Goal: Information Seeking & Learning: Understand process/instructions

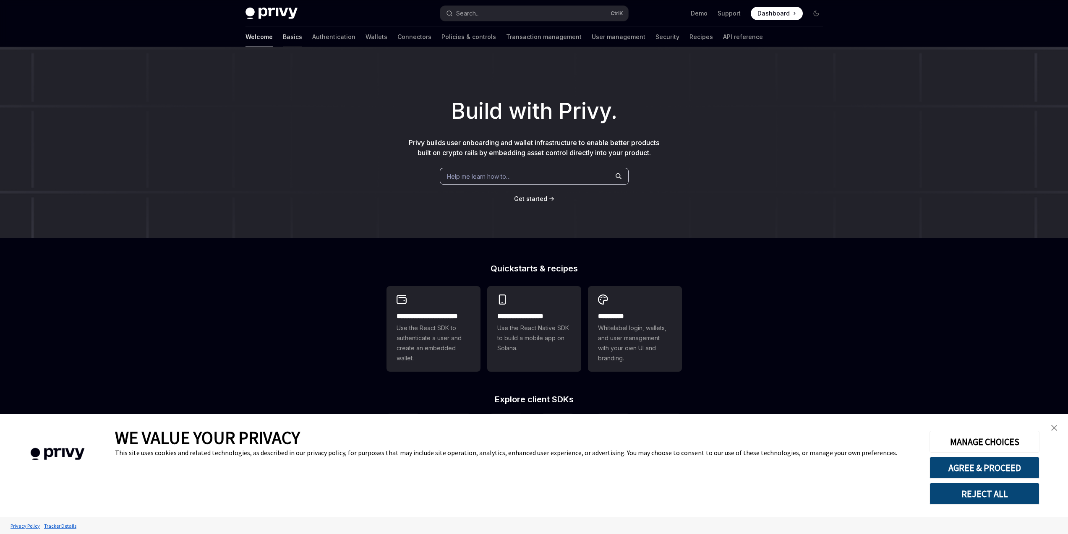
click at [283, 41] on link "Basics" at bounding box center [292, 37] width 19 height 20
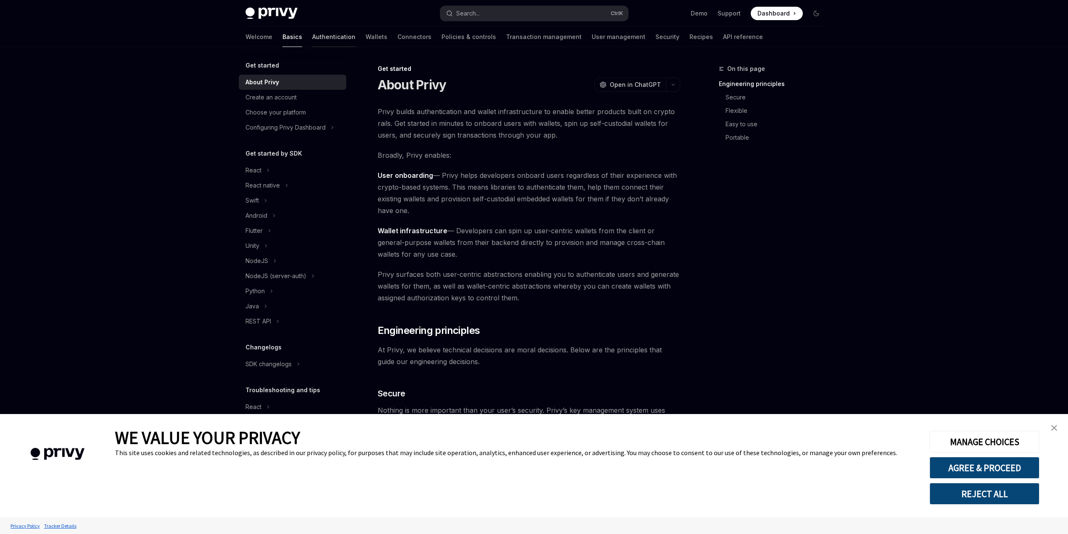
click at [312, 39] on link "Authentication" at bounding box center [333, 37] width 43 height 20
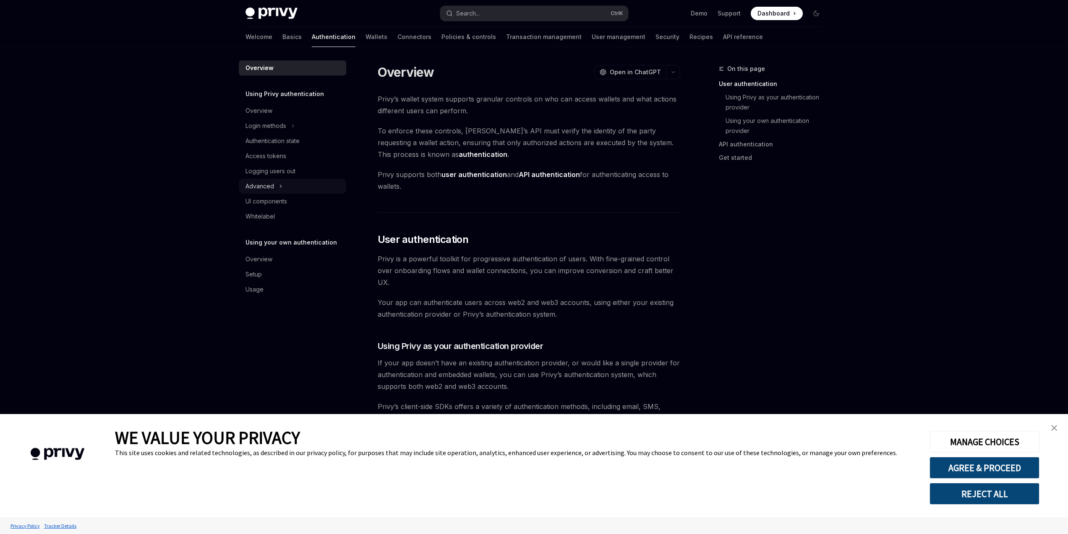
click at [308, 186] on div "Advanced" at bounding box center [292, 186] width 107 height 15
click at [295, 241] on link "UI components" at bounding box center [292, 246] width 107 height 15
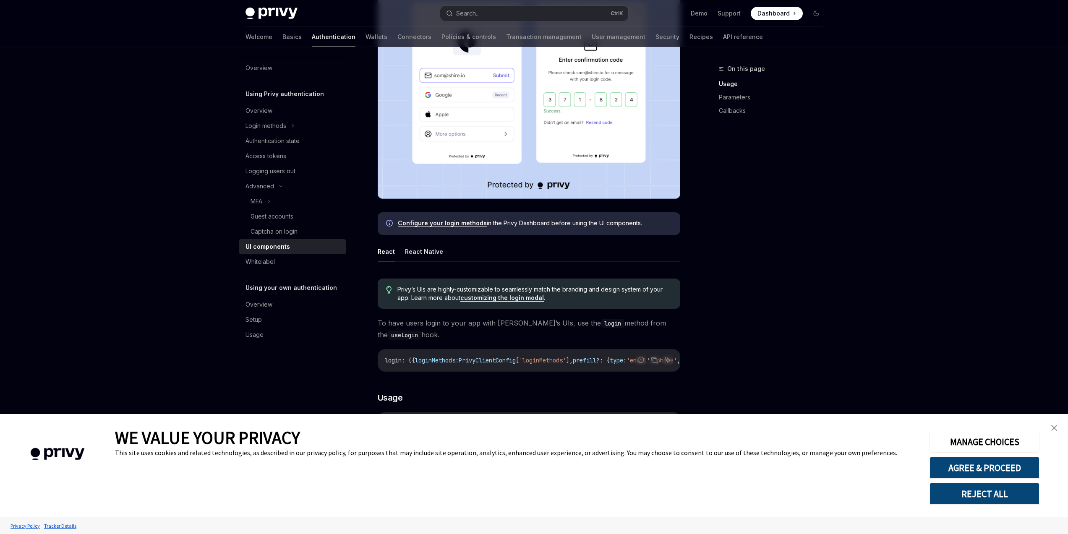
scroll to position [403, 0]
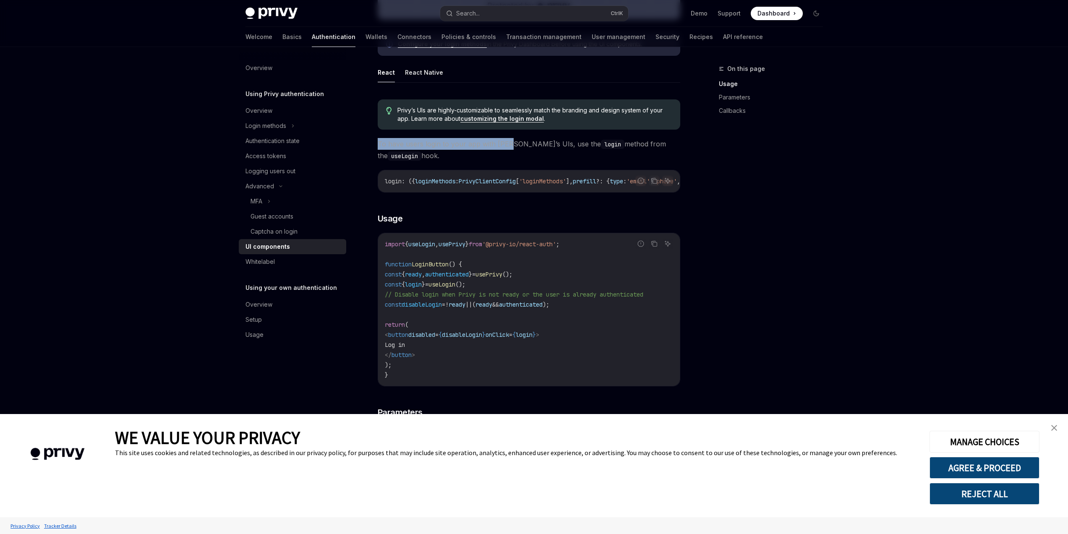
drag, startPoint x: 496, startPoint y: 138, endPoint x: 553, endPoint y: 140, distance: 57.5
click at [531, 139] on span "To have users login to your app with [PERSON_NAME]’s UIs, use the login method …" at bounding box center [529, 149] width 302 height 23
click at [553, 140] on span "To have users login to your app with [PERSON_NAME]’s UIs, use the login method …" at bounding box center [529, 149] width 302 height 23
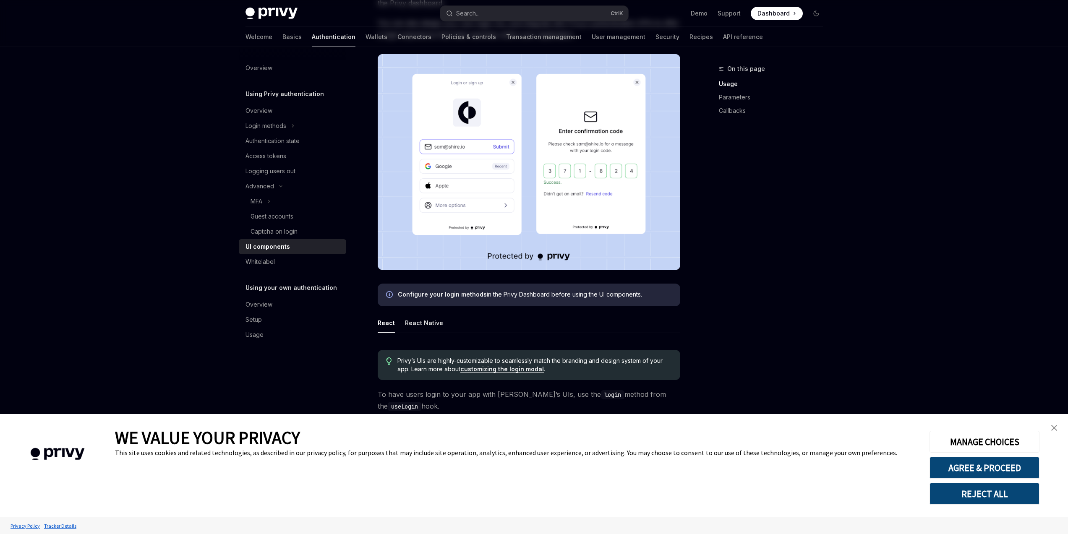
scroll to position [252, 0]
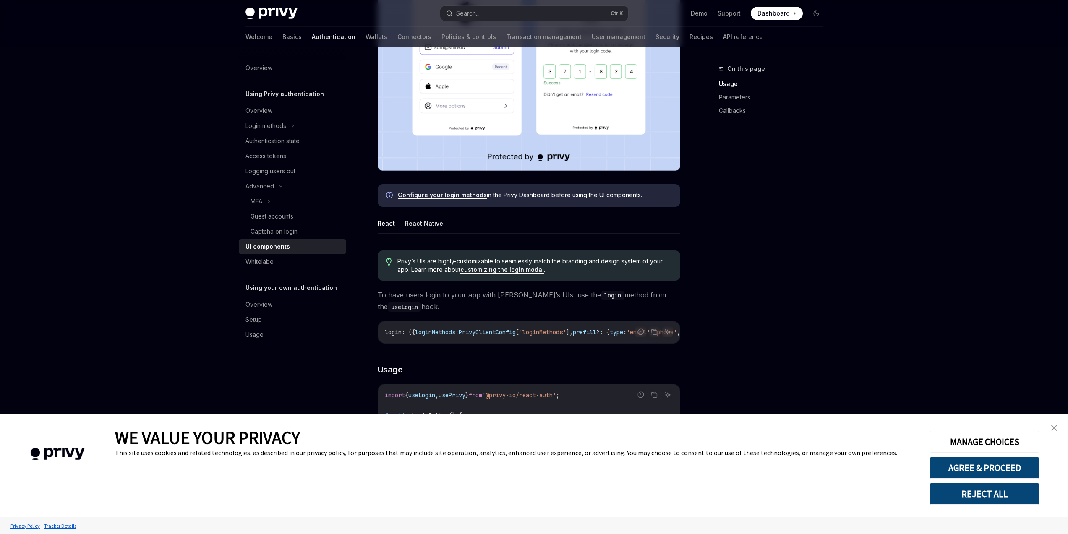
click at [514, 268] on link "customizing the login modal" at bounding box center [501, 270] width 83 height 8
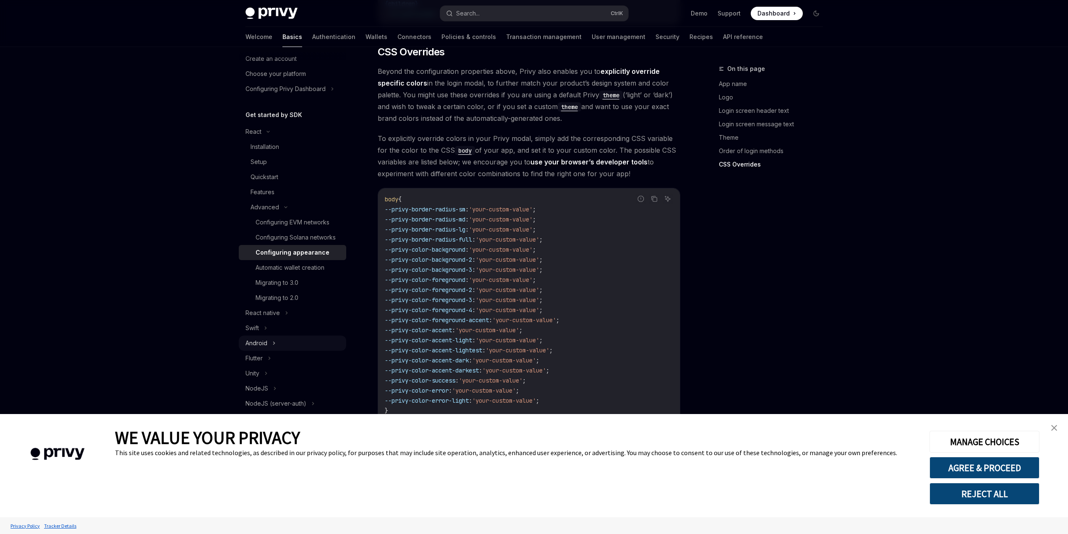
scroll to position [104, 0]
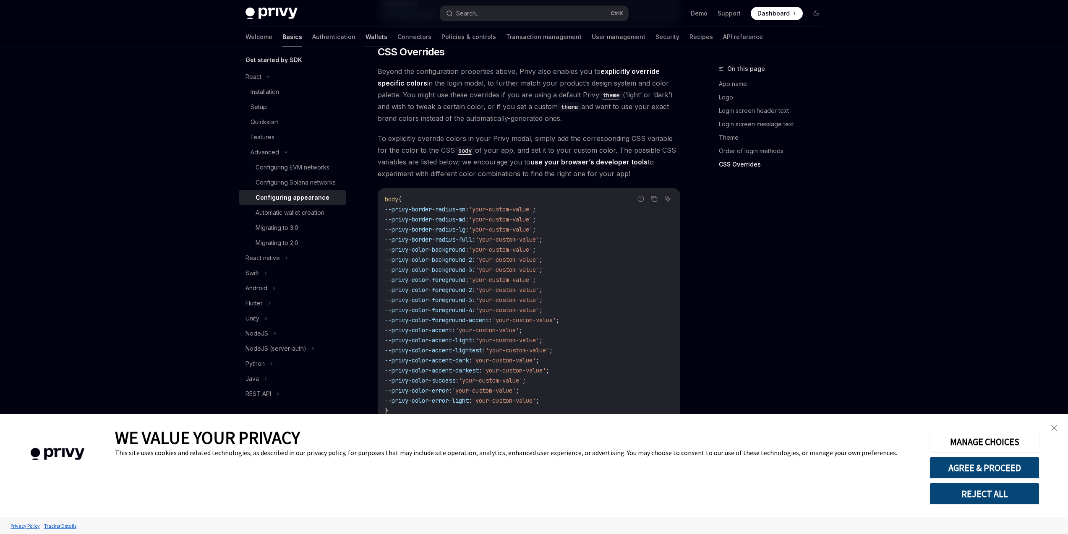
click at [365, 41] on link "Wallets" at bounding box center [376, 37] width 22 height 20
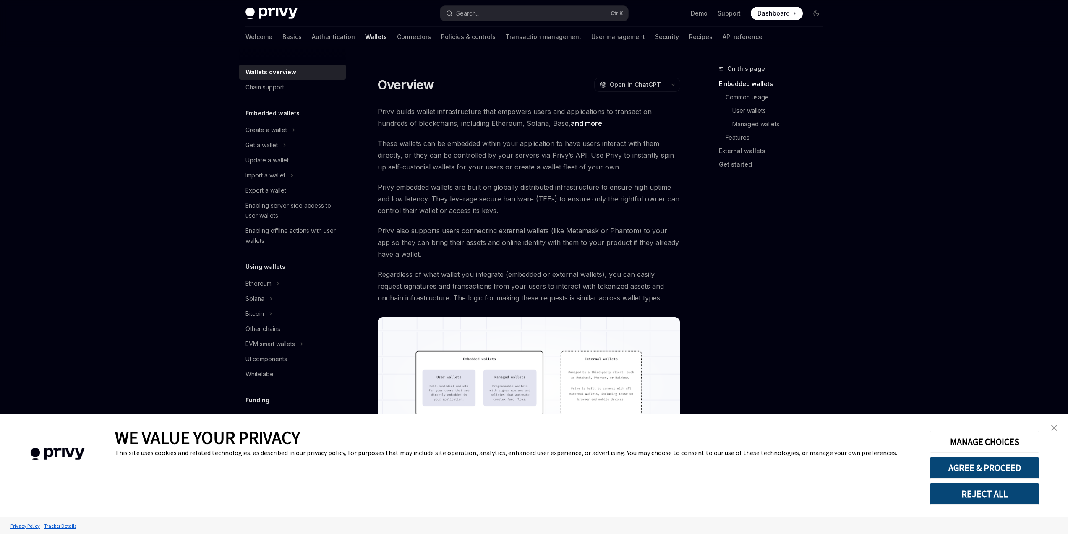
drag, startPoint x: 438, startPoint y: 55, endPoint x: 441, endPoint y: 58, distance: 4.8
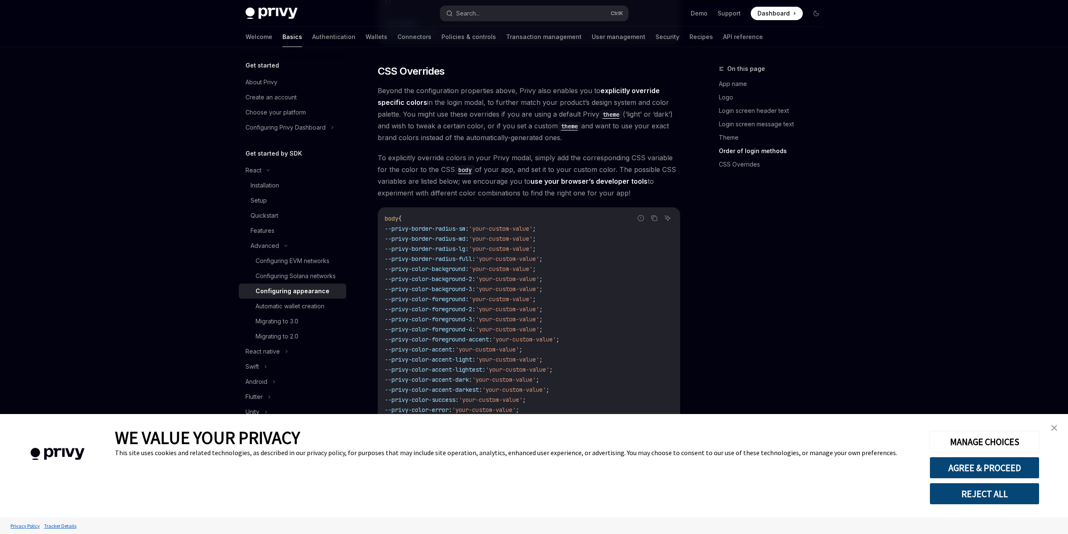
scroll to position [1979, 0]
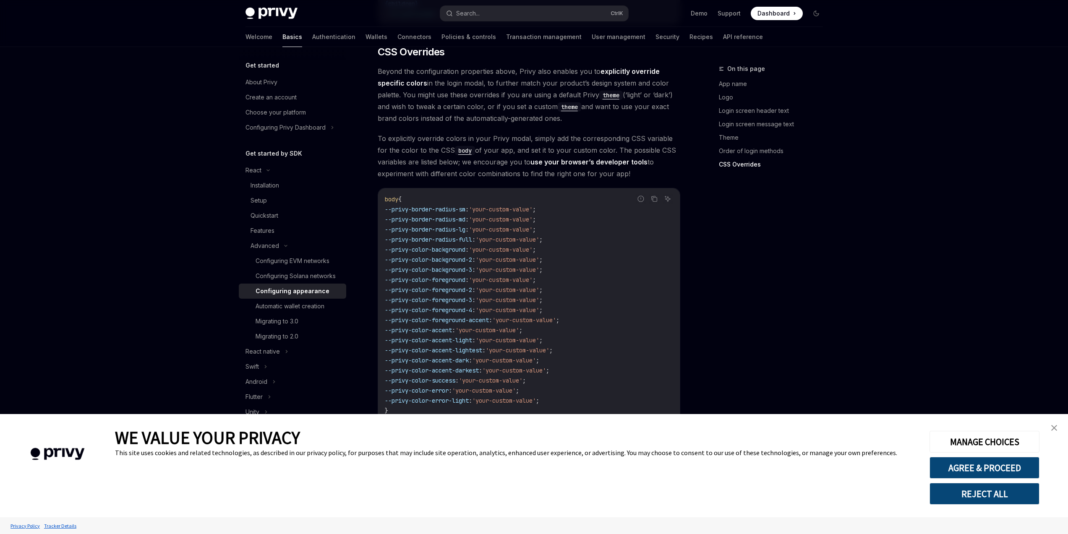
drag, startPoint x: 440, startPoint y: 274, endPoint x: 454, endPoint y: 278, distance: 13.9
type textarea "*"
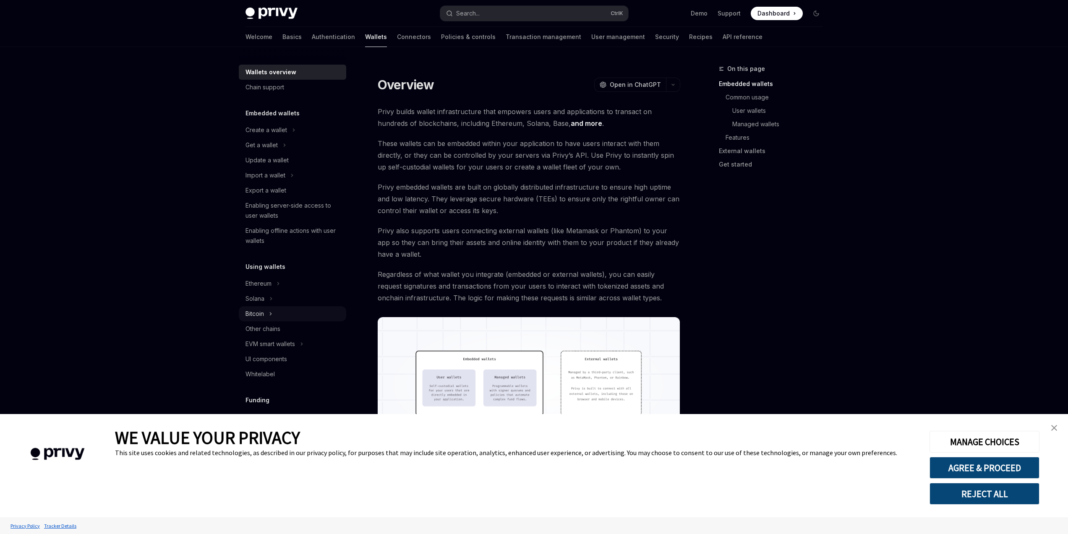
scroll to position [187, 0]
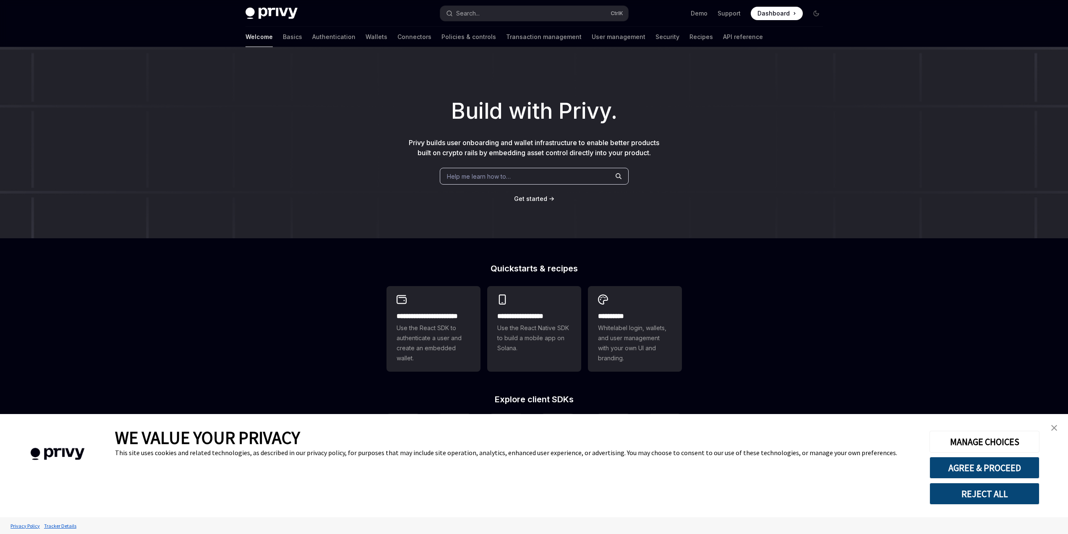
click at [266, 39] on div "Welcome Basics Authentication Wallets Connectors Policies & controls Transactio…" at bounding box center [503, 37] width 517 height 20
click at [315, 37] on div "Welcome Basics Authentication Wallets Connectors Policies & controls Transactio…" at bounding box center [503, 37] width 517 height 20
click at [312, 38] on link "Authentication" at bounding box center [333, 37] width 43 height 20
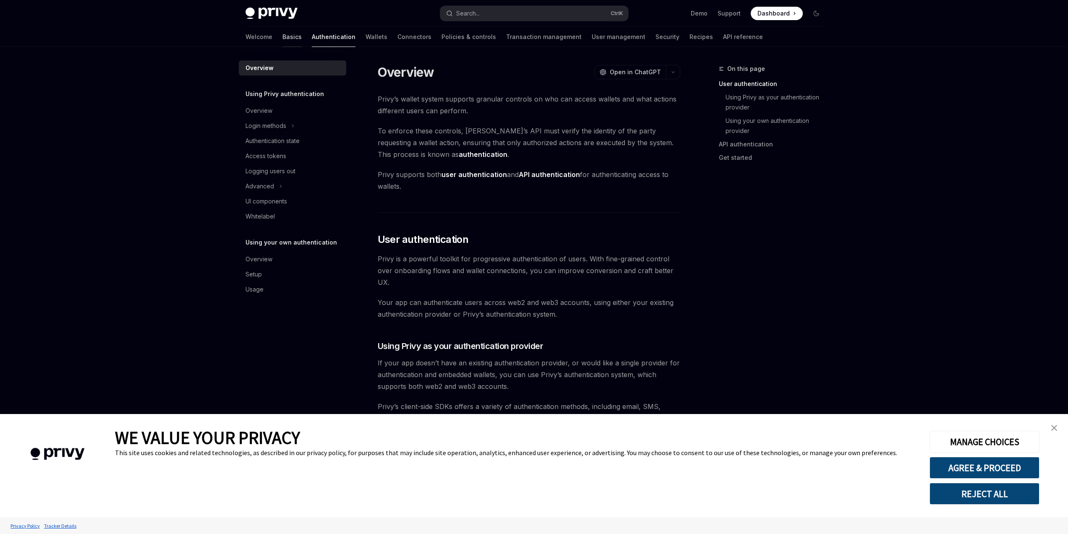
click at [282, 36] on link "Basics" at bounding box center [291, 37] width 19 height 20
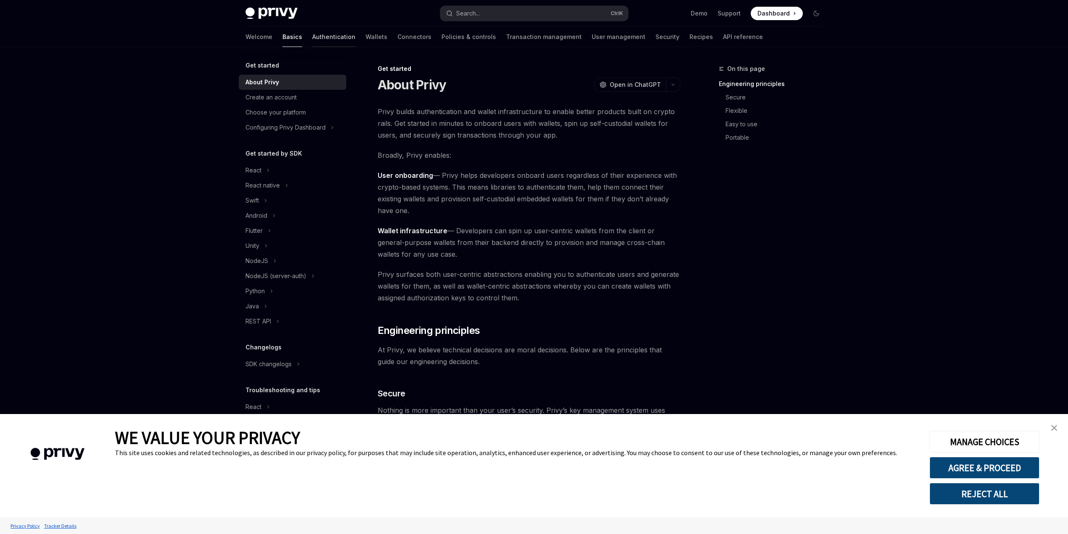
click at [312, 36] on link "Authentication" at bounding box center [333, 37] width 43 height 20
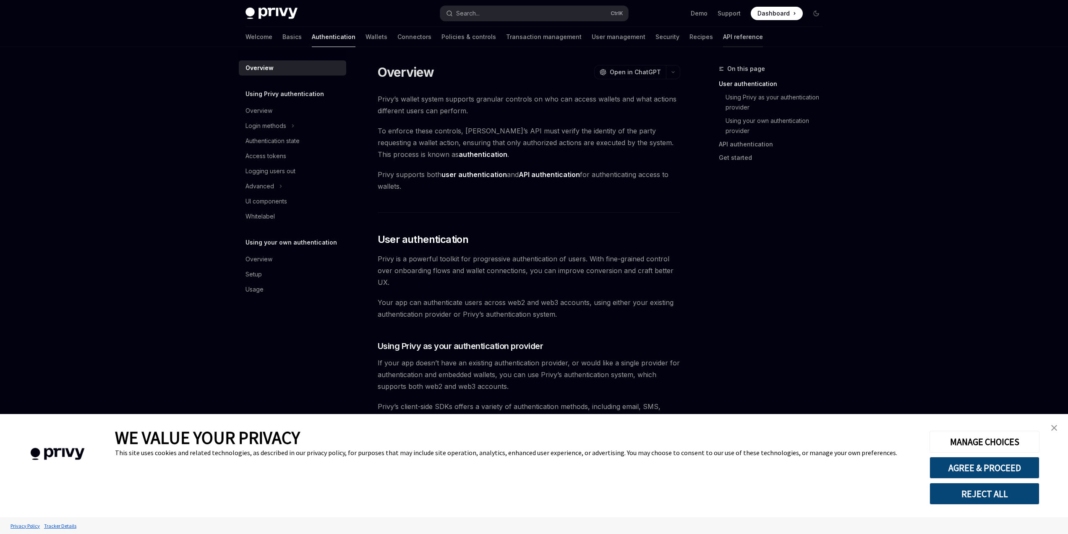
click at [723, 37] on link "API reference" at bounding box center [743, 37] width 40 height 20
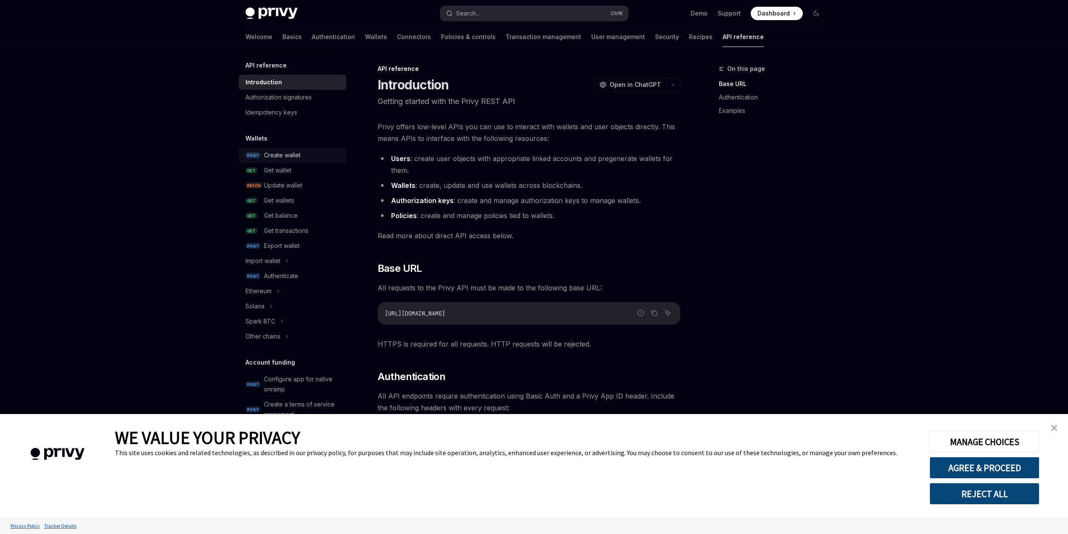
click at [310, 154] on div "Create wallet" at bounding box center [302, 155] width 77 height 10
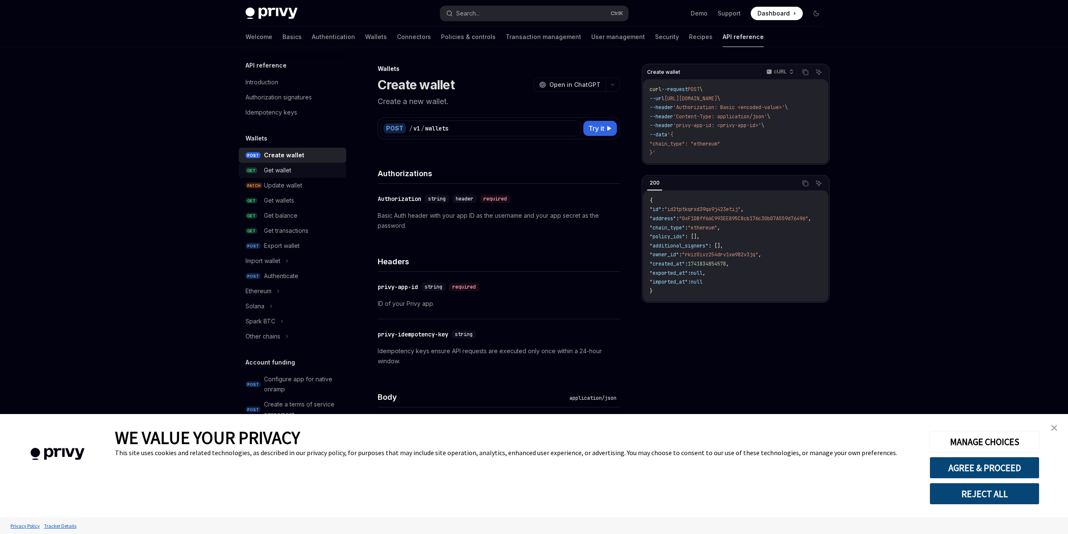
click at [303, 164] on link "GET Get wallet" at bounding box center [292, 170] width 107 height 15
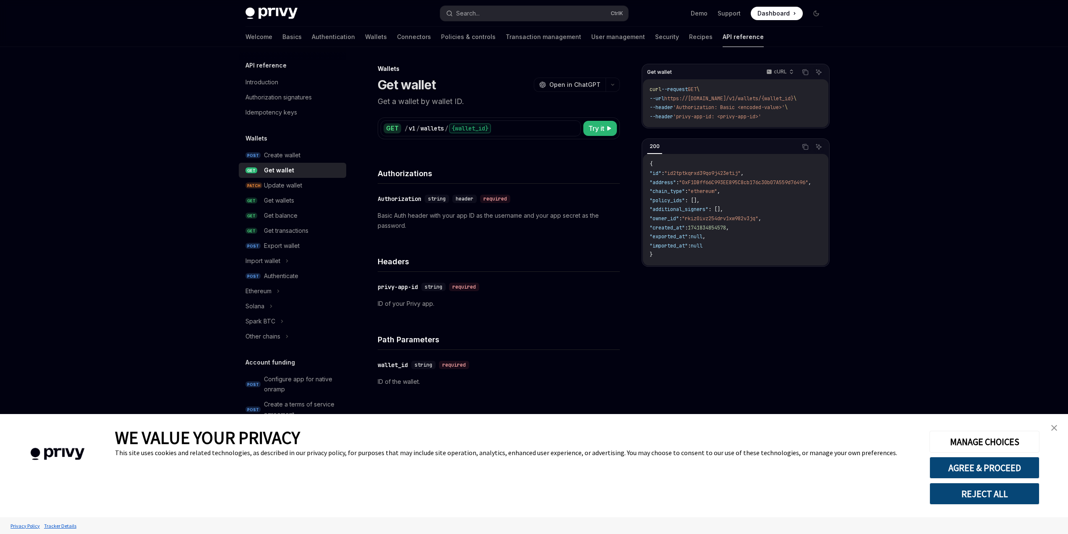
click at [286, 177] on link "GET Get wallet" at bounding box center [292, 170] width 107 height 15
click at [287, 188] on div "Update wallet" at bounding box center [283, 185] width 38 height 10
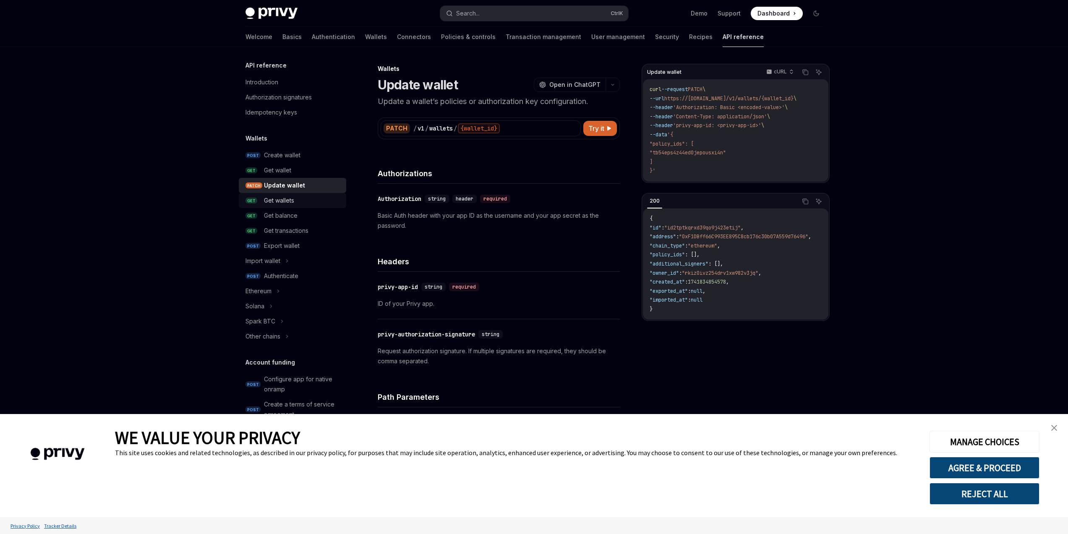
click at [289, 198] on div "Get wallets" at bounding box center [279, 201] width 30 height 10
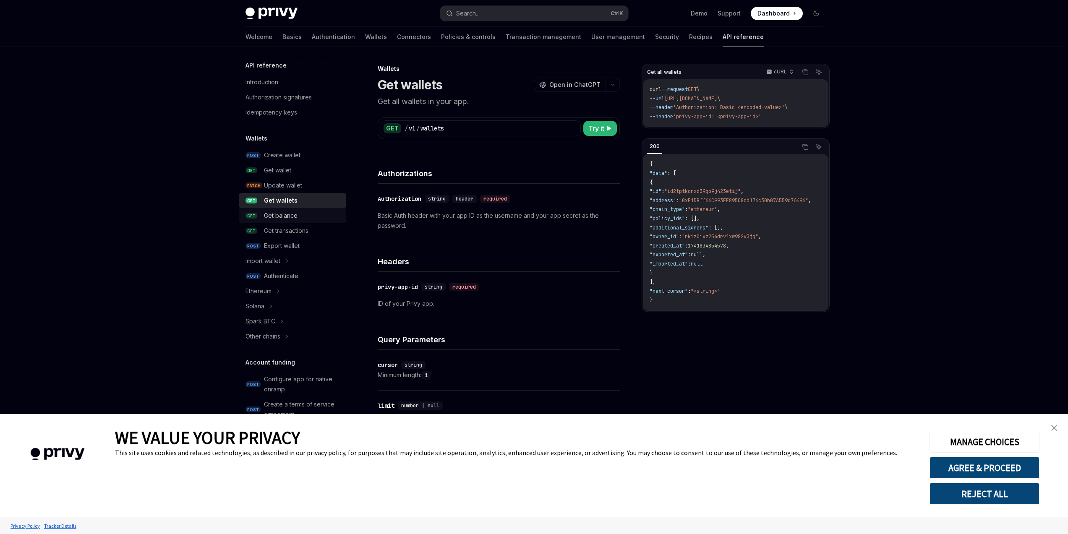
click at [289, 209] on link "GET Get balance" at bounding box center [292, 215] width 107 height 15
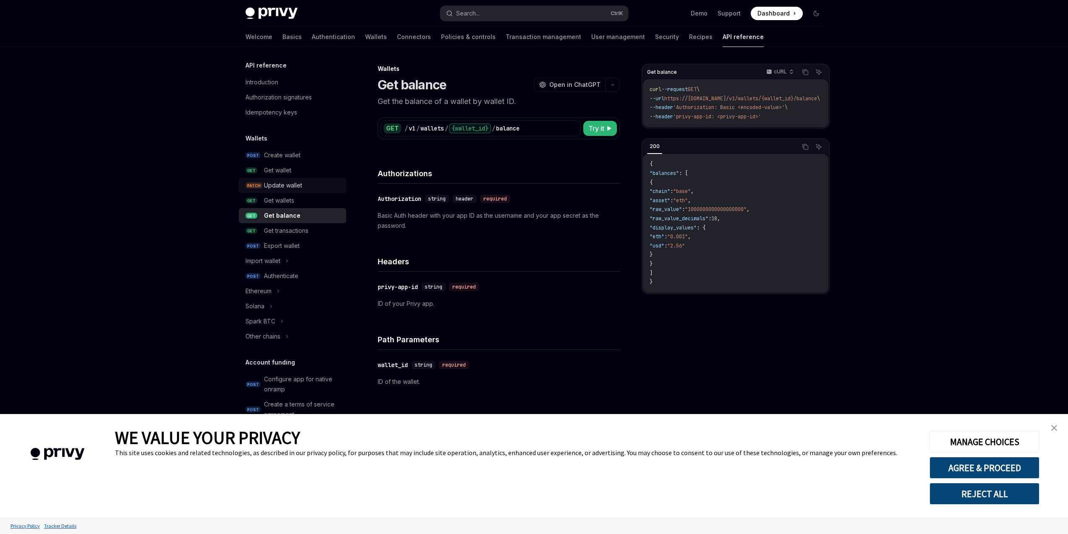
click at [286, 192] on link "PATCH Update wallet" at bounding box center [292, 185] width 107 height 15
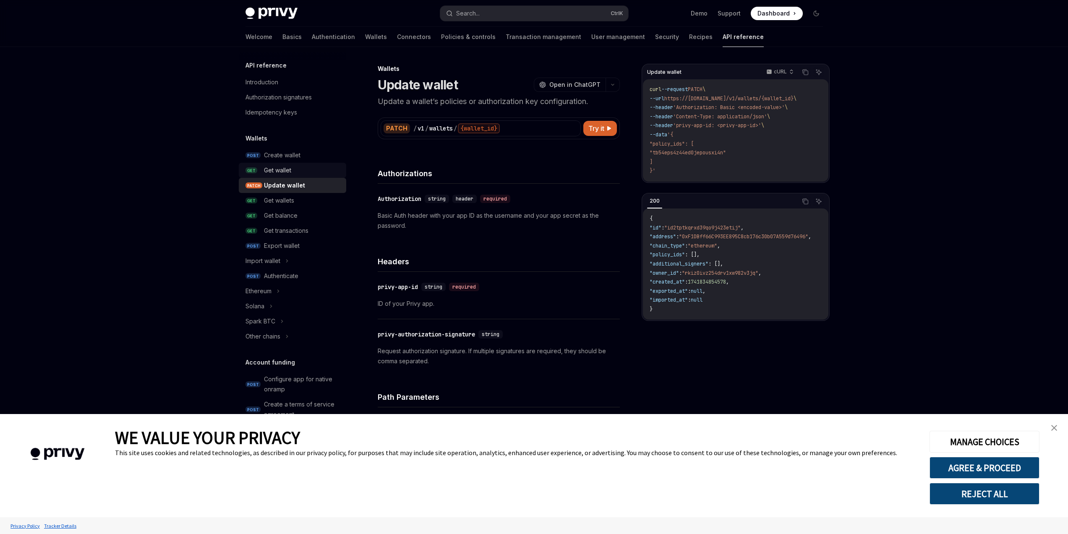
click at [290, 176] on link "GET Get wallet" at bounding box center [292, 170] width 107 height 15
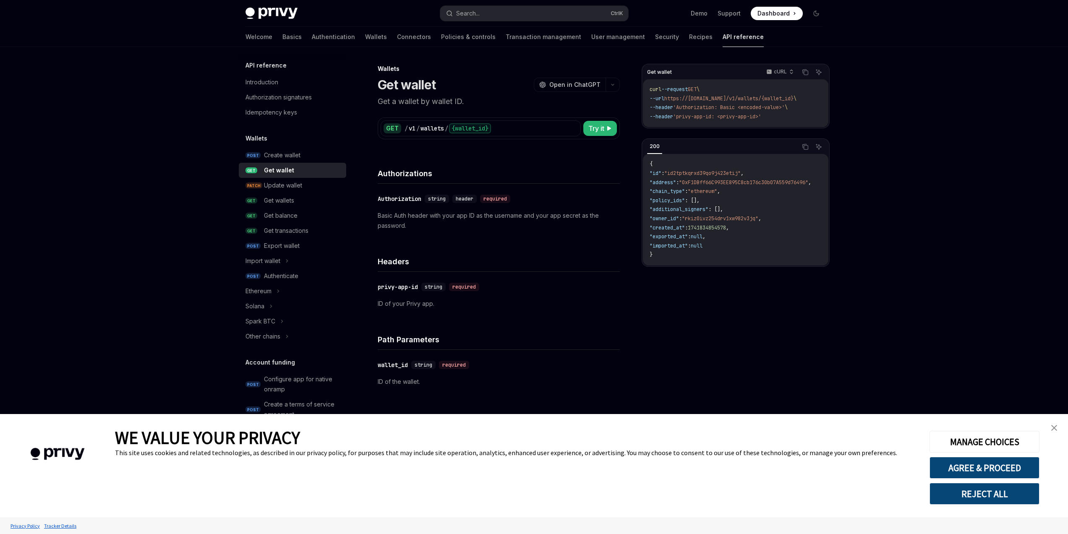
click at [290, 165] on div "Get wallet" at bounding box center [279, 170] width 30 height 10
drag, startPoint x: 393, startPoint y: 172, endPoint x: 481, endPoint y: 178, distance: 87.9
click at [452, 177] on h4 "Authorizations" at bounding box center [499, 173] width 242 height 11
click at [481, 178] on h4 "Authorizations" at bounding box center [499, 173] width 242 height 11
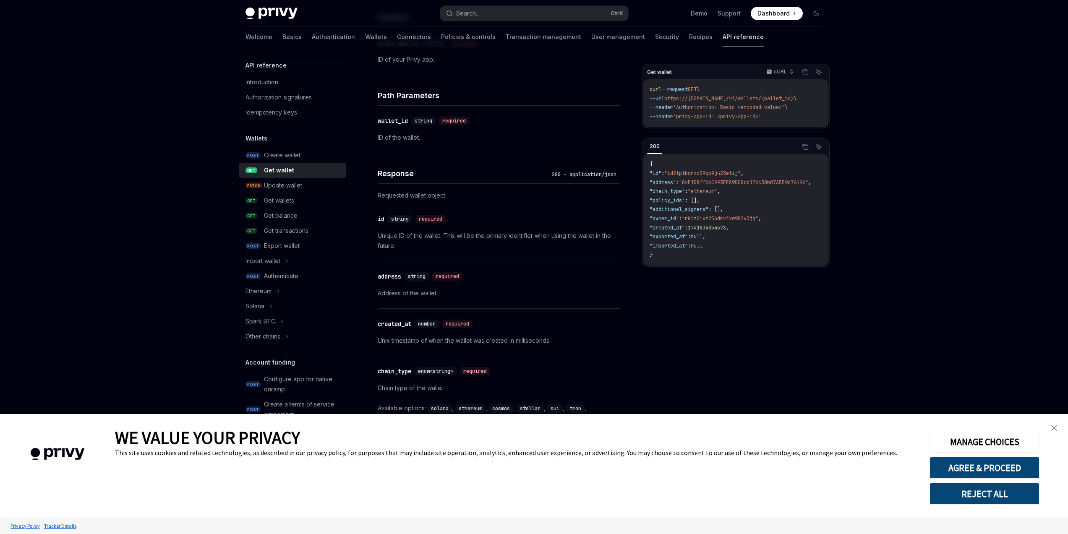
scroll to position [302, 0]
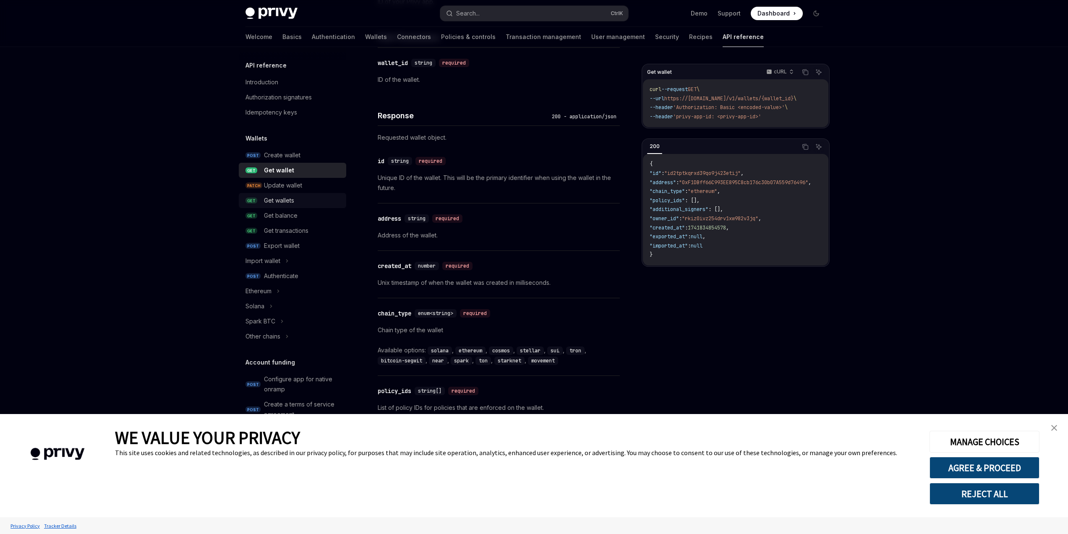
click at [297, 201] on div "Get wallets" at bounding box center [302, 201] width 77 height 10
click at [296, 213] on div "Get balance" at bounding box center [281, 216] width 34 height 10
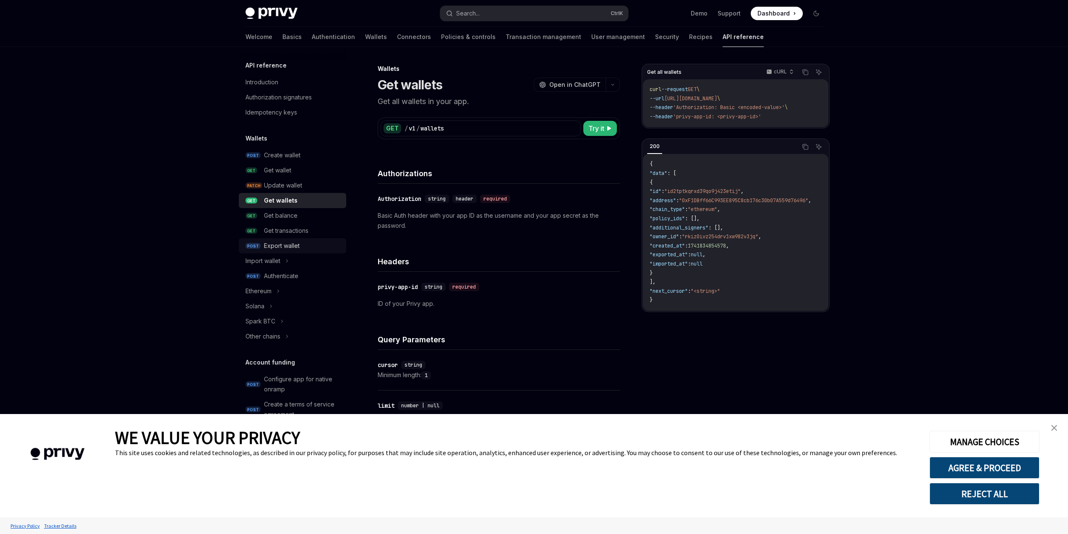
click at [305, 250] on div "Export wallet" at bounding box center [302, 246] width 77 height 10
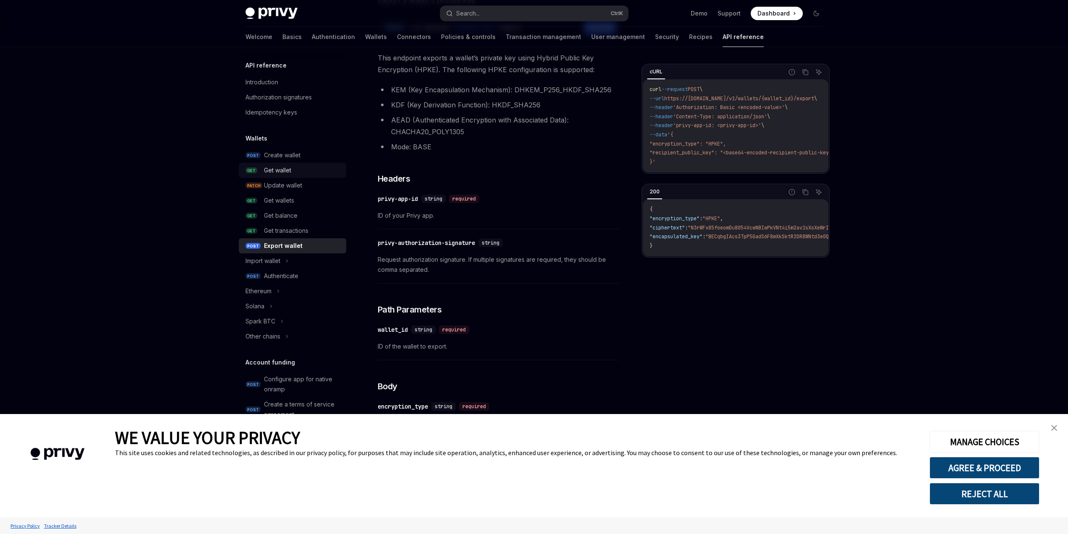
click at [295, 170] on div "Get wallet" at bounding box center [302, 170] width 77 height 10
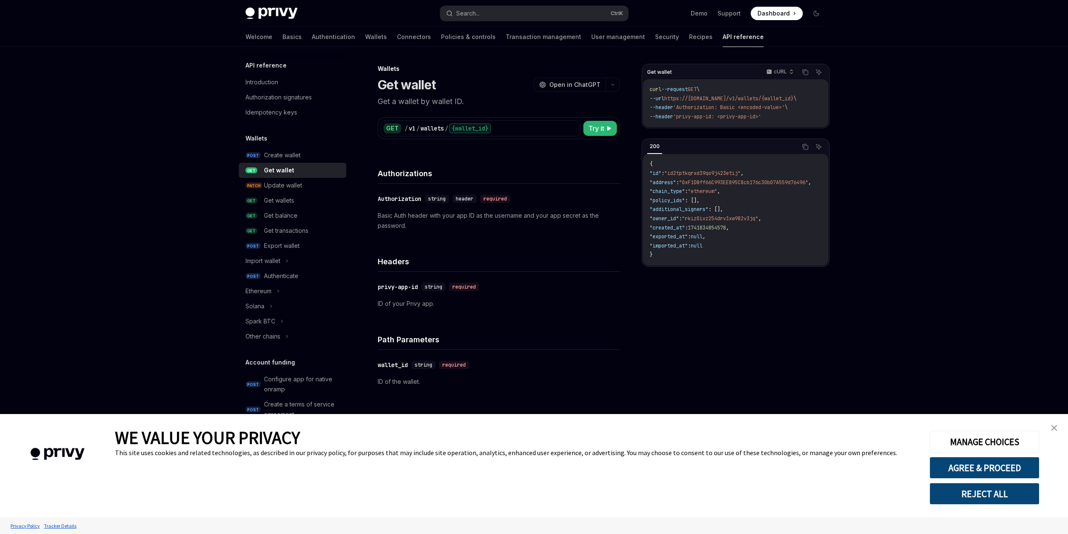
drag, startPoint x: 748, startPoint y: 126, endPoint x: 829, endPoint y: 131, distance: 81.1
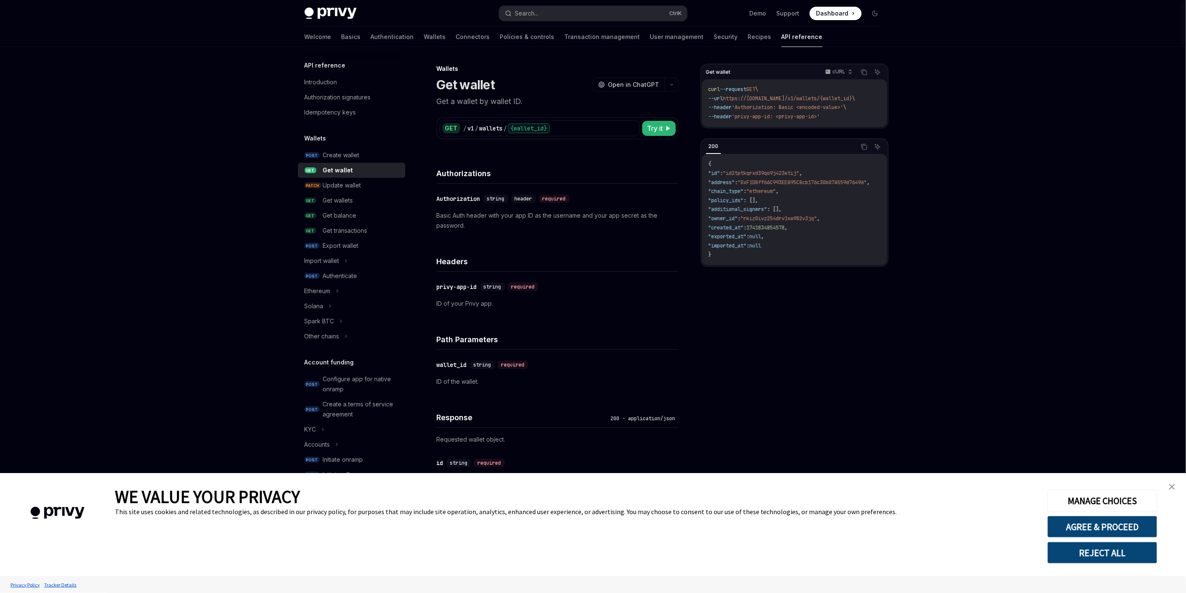
type textarea "*"
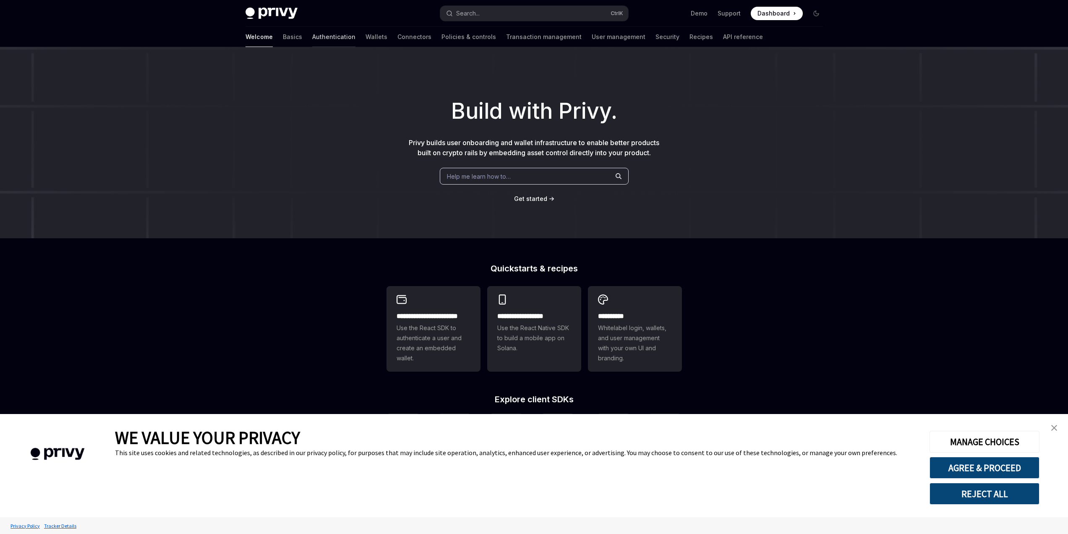
click at [312, 39] on link "Authentication" at bounding box center [333, 37] width 43 height 20
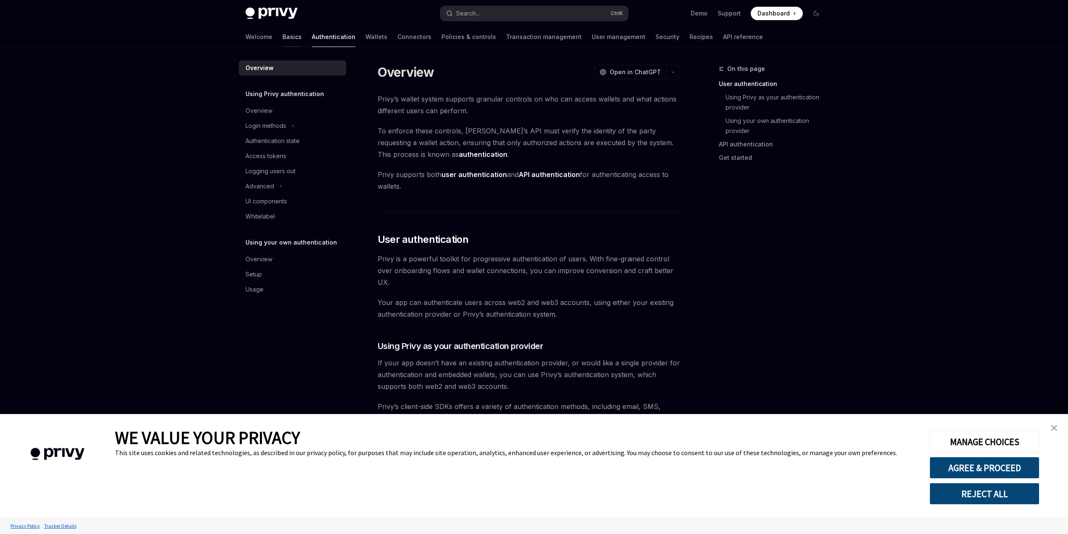
click at [282, 39] on link "Basics" at bounding box center [291, 37] width 19 height 20
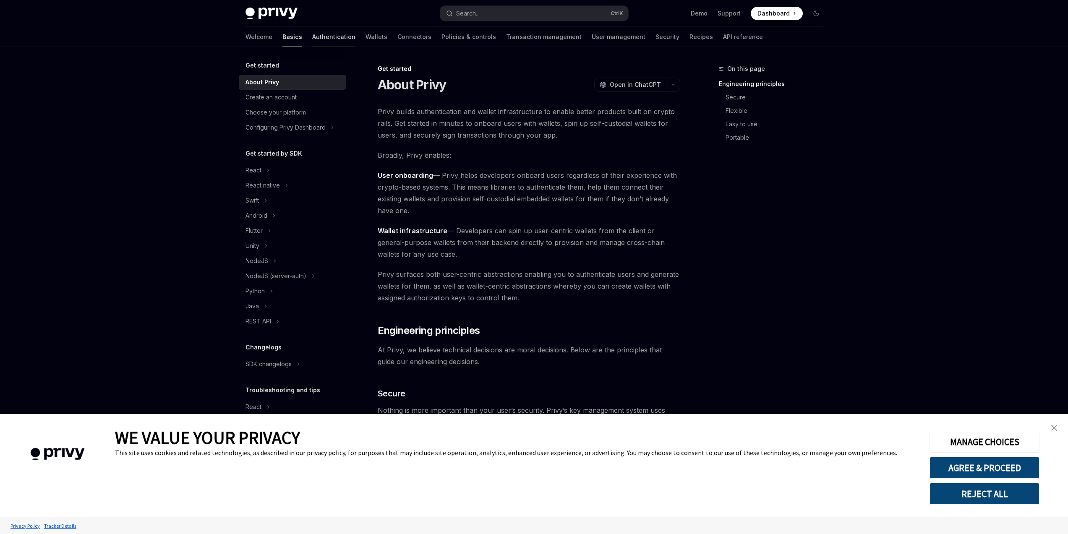
click at [312, 43] on link "Authentication" at bounding box center [333, 37] width 43 height 20
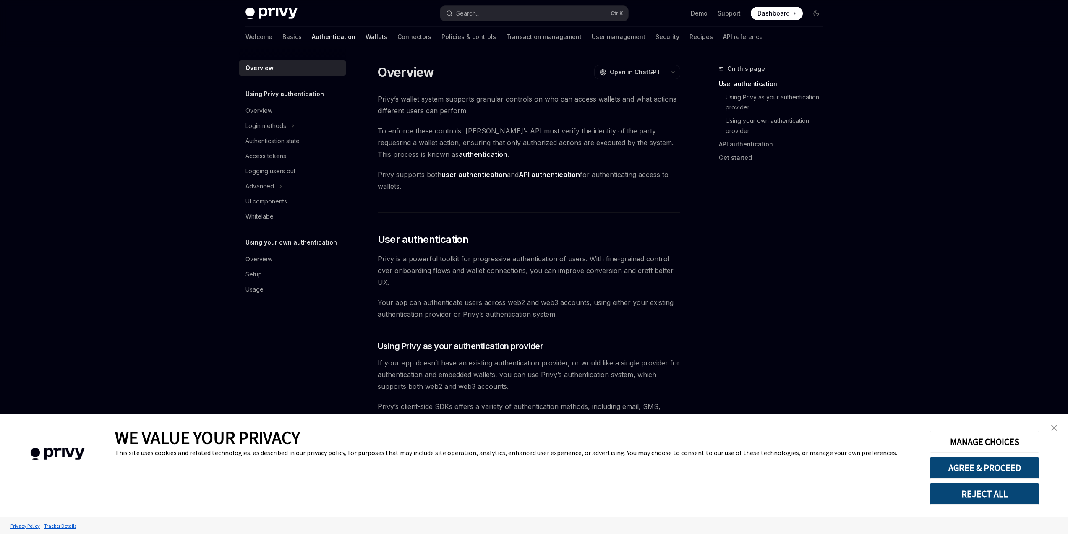
click at [365, 44] on link "Wallets" at bounding box center [376, 37] width 22 height 20
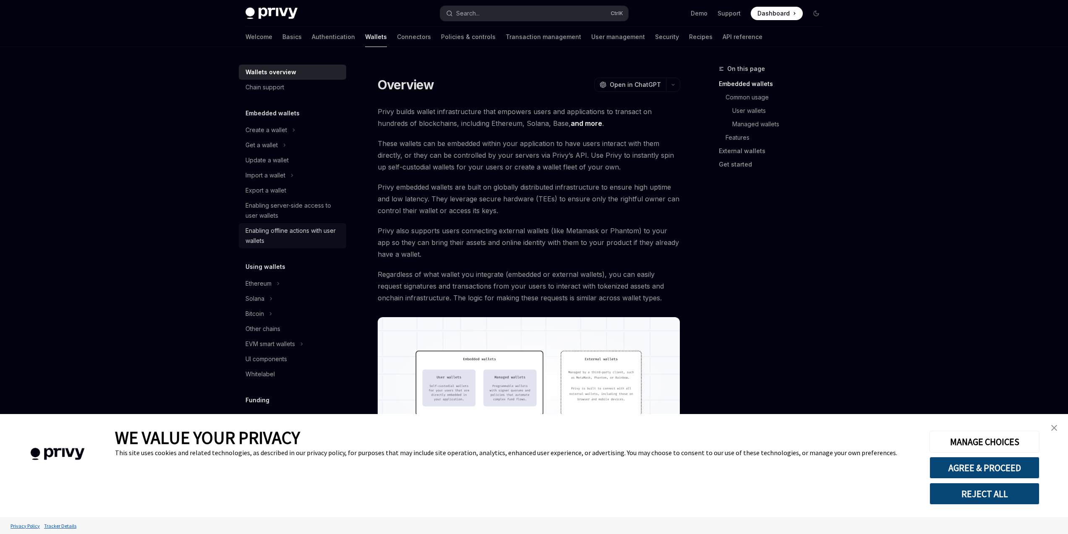
click at [314, 233] on div "Enabling offline actions with user wallets" at bounding box center [293, 236] width 96 height 20
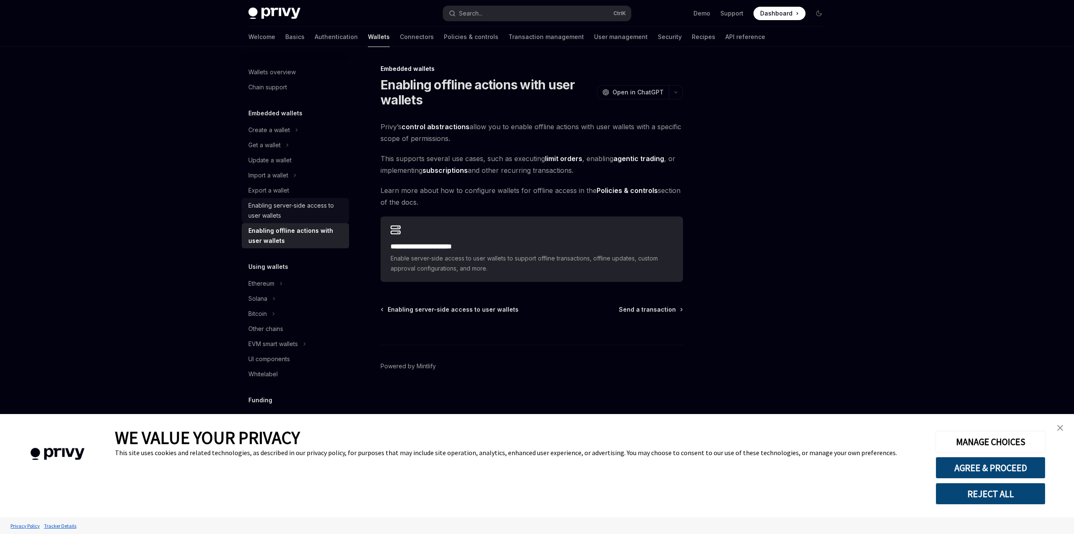
click at [313, 217] on div "Enabling server-side access to user wallets" at bounding box center [296, 211] width 96 height 20
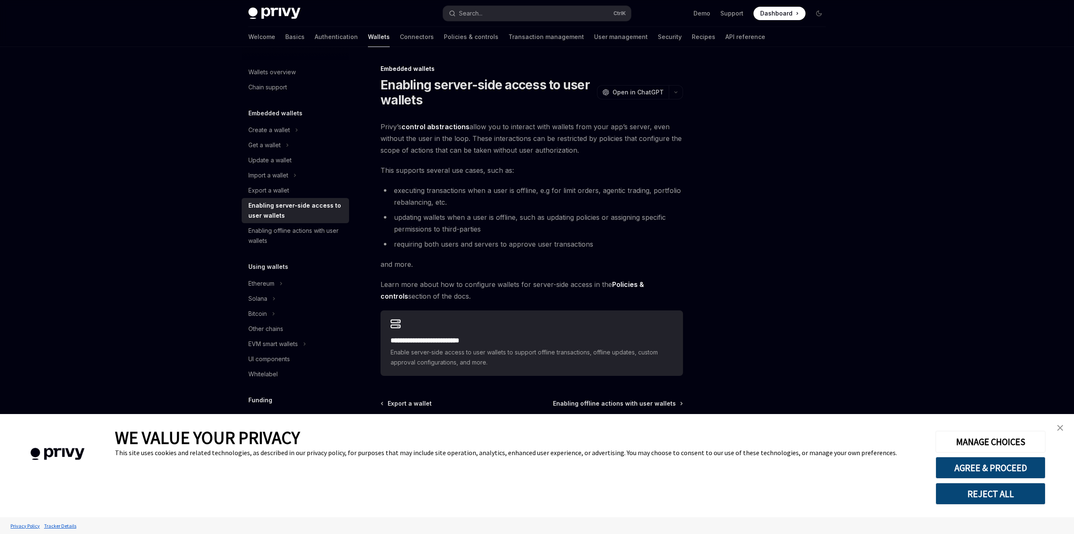
click at [763, 226] on div at bounding box center [769, 299] width 128 height 470
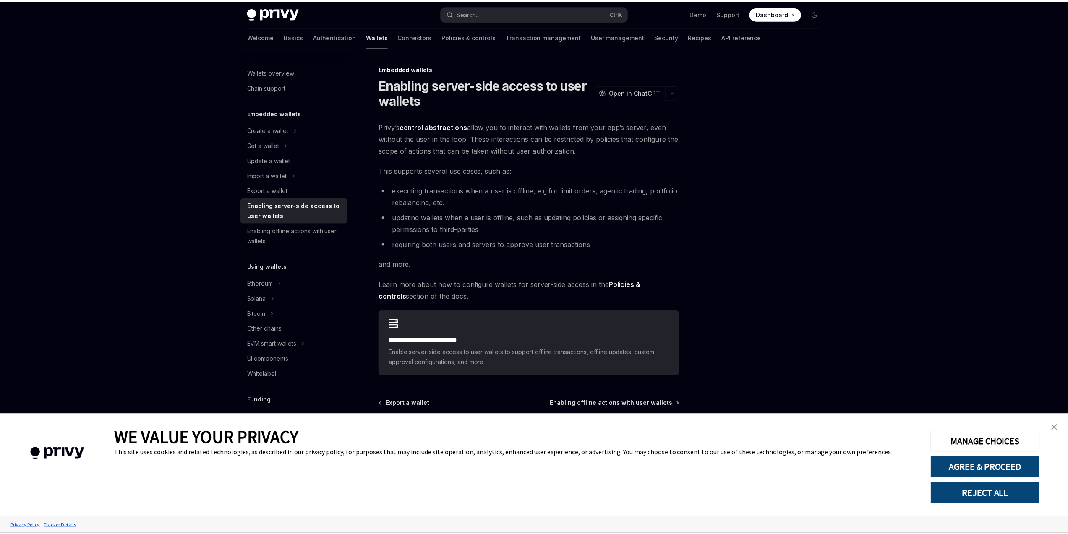
scroll to position [50, 0]
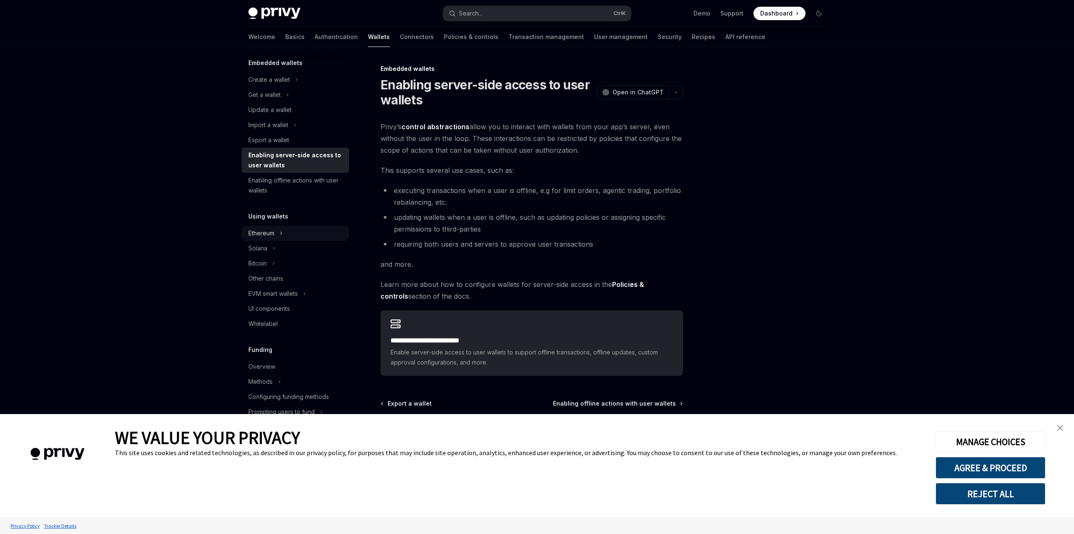
click at [286, 235] on div "Ethereum" at bounding box center [295, 233] width 107 height 15
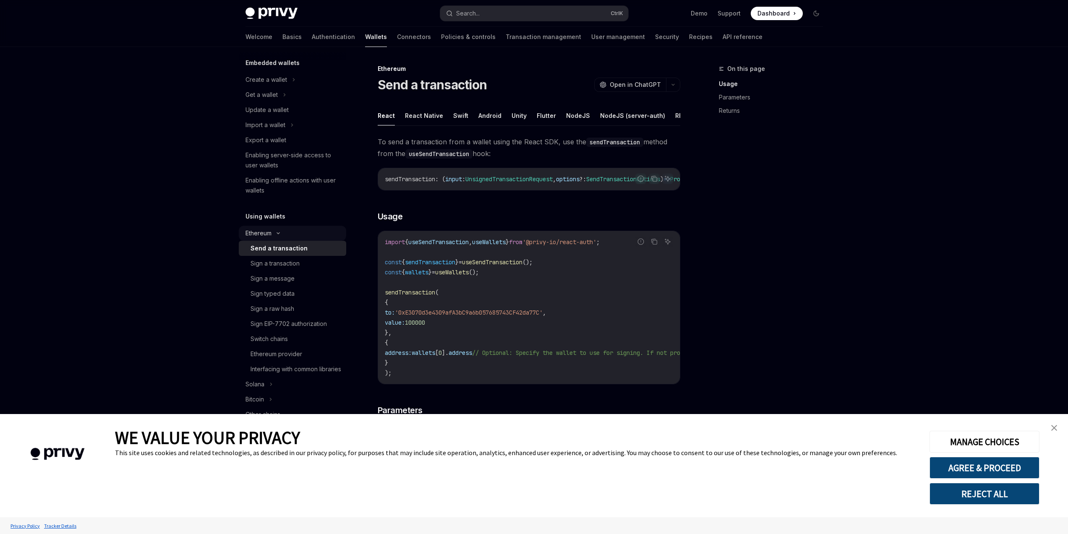
scroll to position [101, 0]
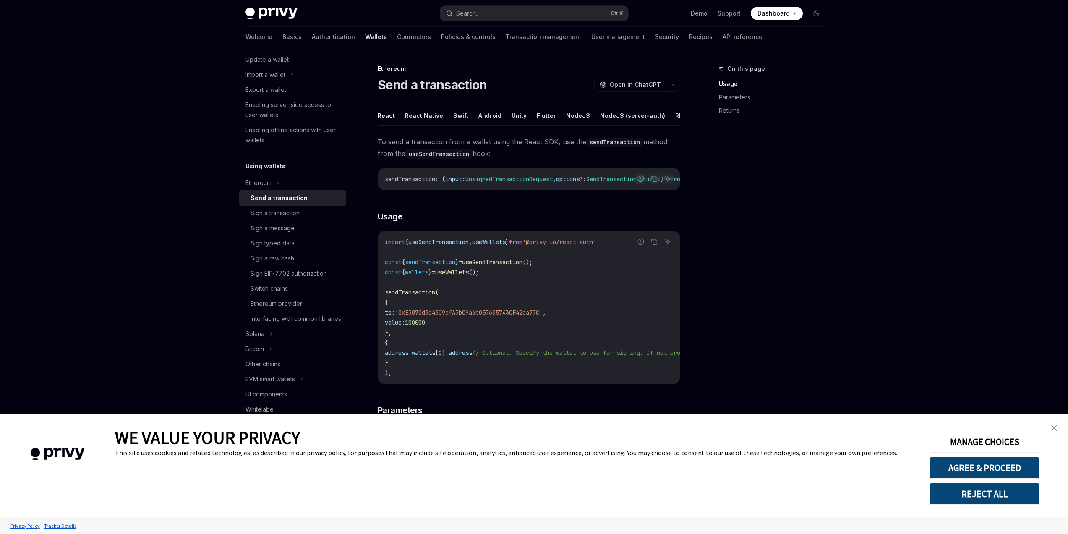
click at [748, 240] on div "On this page Usage Parameters Returns" at bounding box center [766, 299] width 128 height 470
click at [675, 116] on button "REST API" at bounding box center [688, 116] width 26 height 20
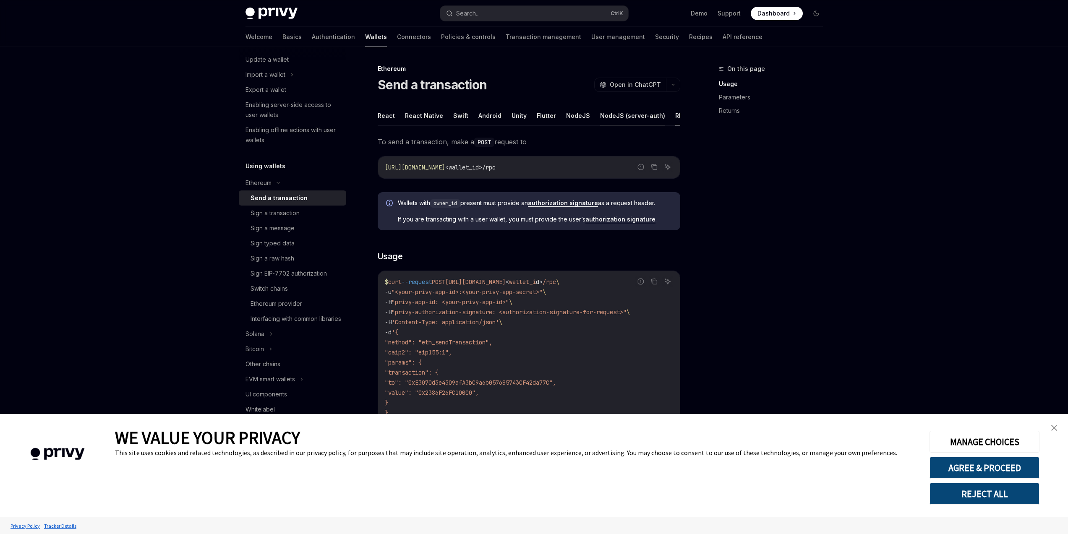
click at [629, 117] on button "NodeJS (server-auth)" at bounding box center [632, 116] width 65 height 20
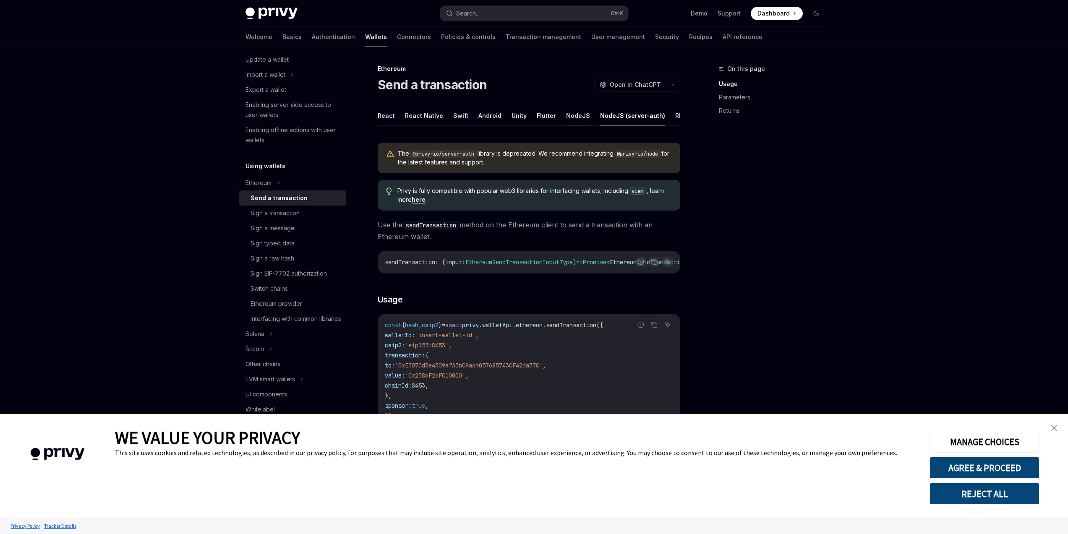
click at [570, 117] on button "NodeJS" at bounding box center [578, 116] width 24 height 20
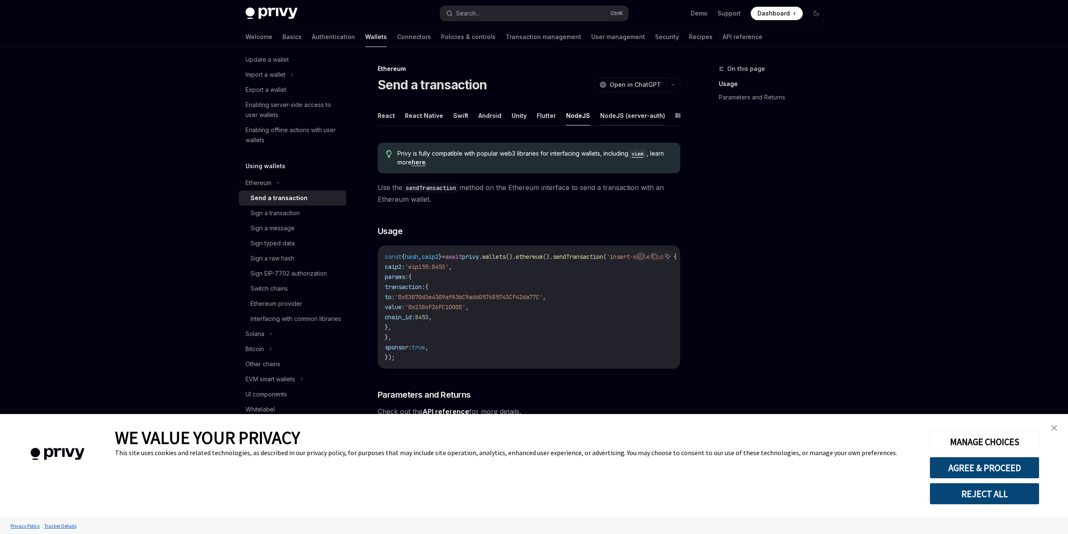
click at [623, 114] on button "NodeJS (server-auth)" at bounding box center [632, 116] width 65 height 20
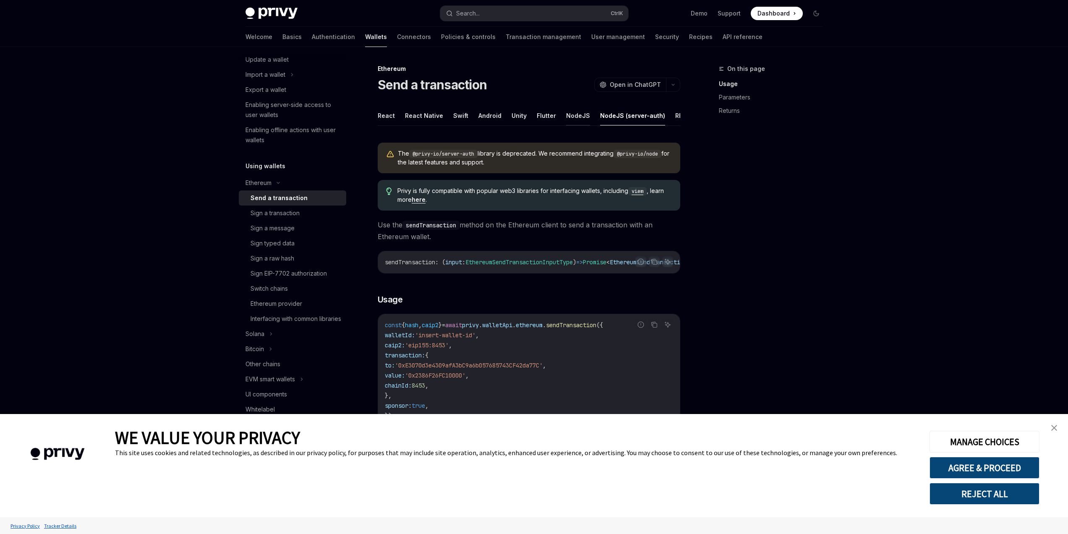
click at [576, 115] on button "NodeJS" at bounding box center [578, 116] width 24 height 20
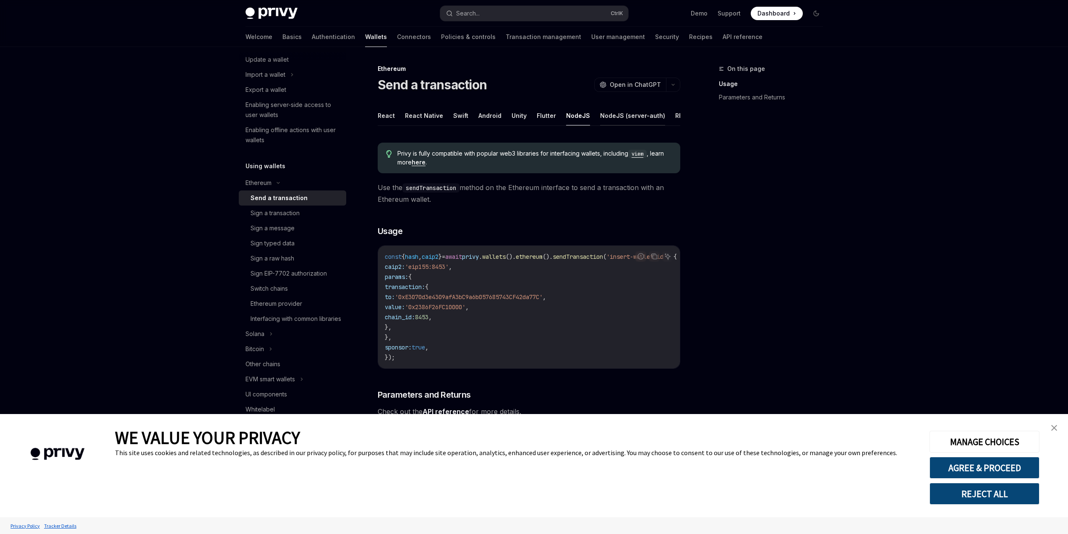
click at [609, 115] on button "NodeJS (server-auth)" at bounding box center [632, 116] width 65 height 20
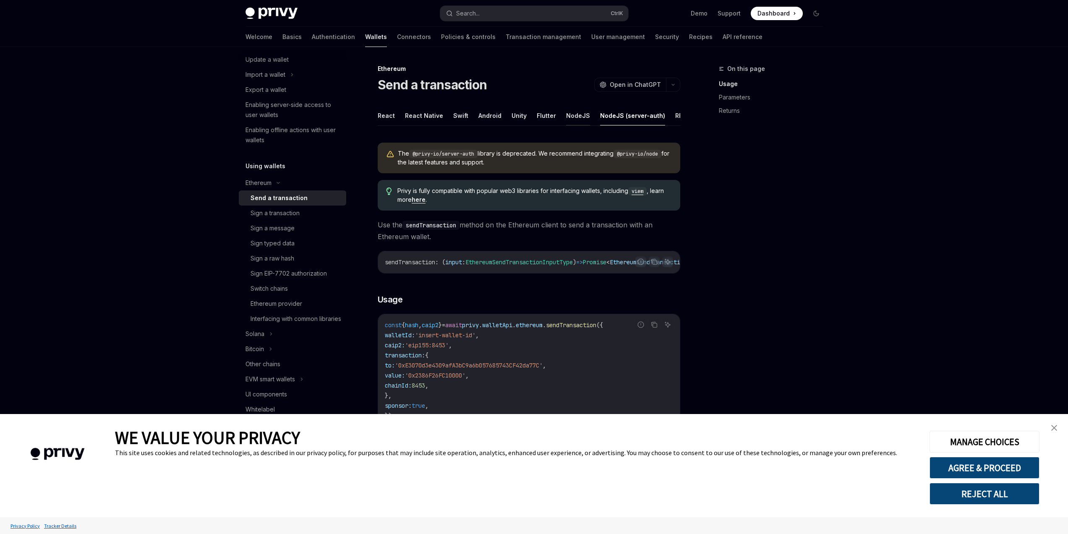
click at [578, 117] on button "NodeJS" at bounding box center [578, 116] width 24 height 20
type textarea "*"
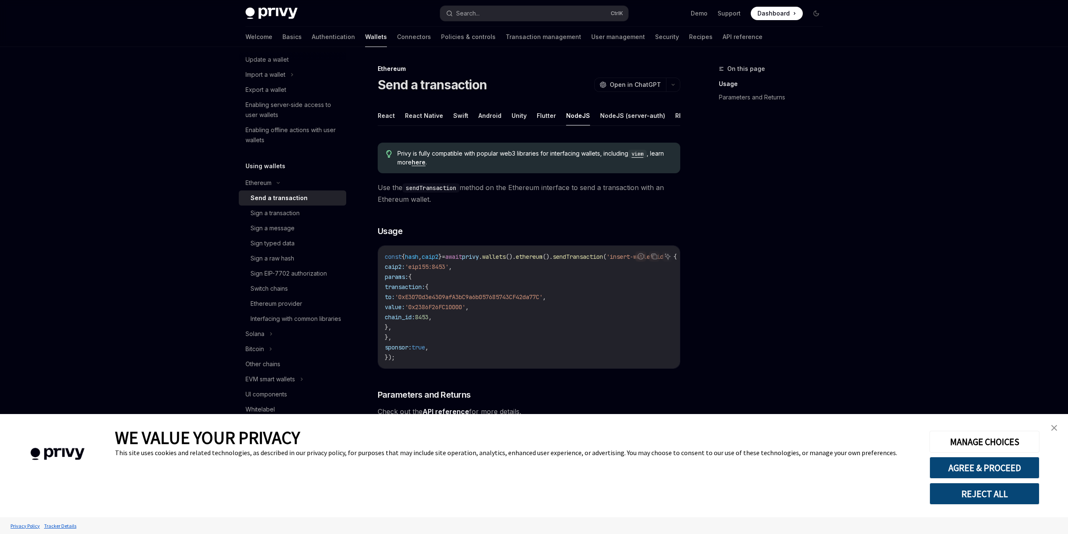
click at [752, 198] on div "On this page Usage Parameters and Returns" at bounding box center [766, 299] width 128 height 470
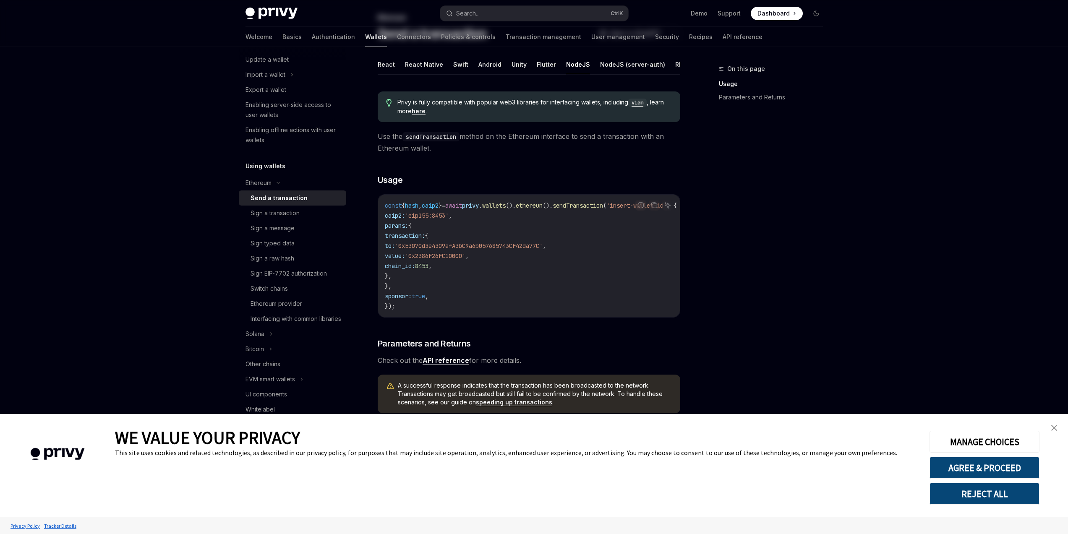
scroll to position [112, 0]
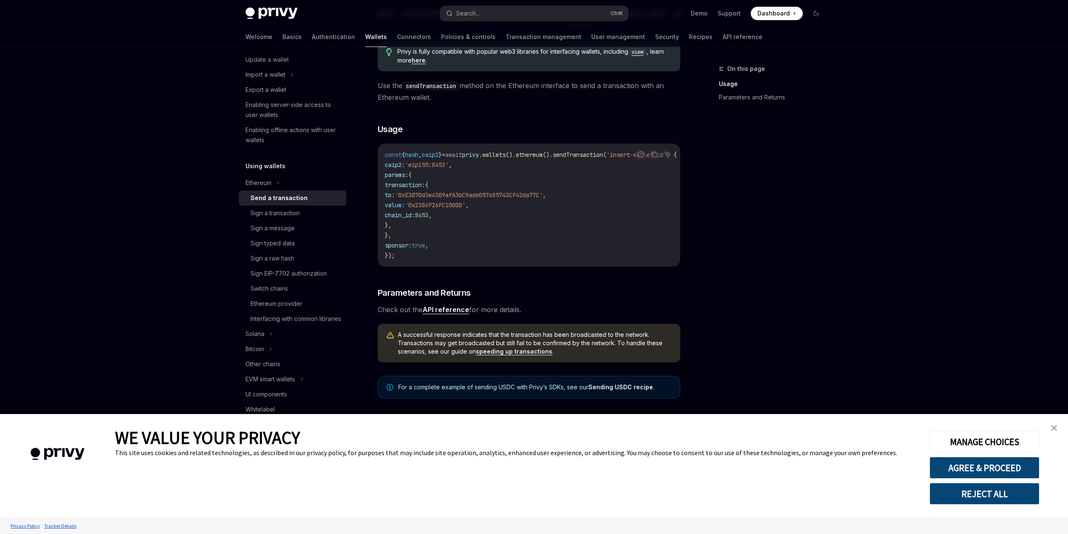
click at [1046, 424] on link "close banner" at bounding box center [1053, 428] width 17 height 17
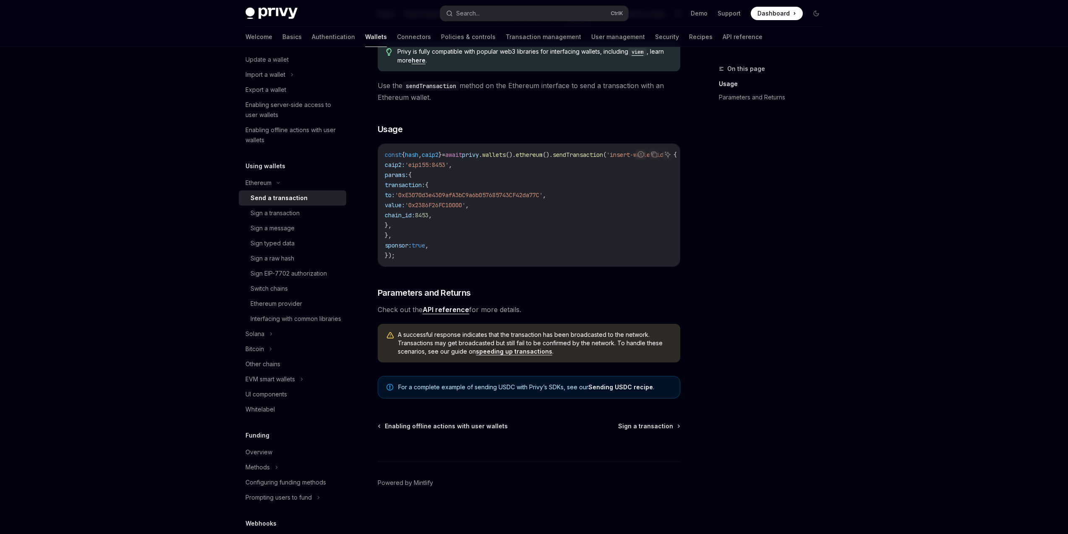
click at [910, 335] on div "Privy Docs home page Search... Ctrl K Demo Support Dashboard Dashboard Search..…" at bounding box center [534, 216] width 1068 height 636
click at [479, 18] on div "Search..." at bounding box center [467, 13] width 23 height 10
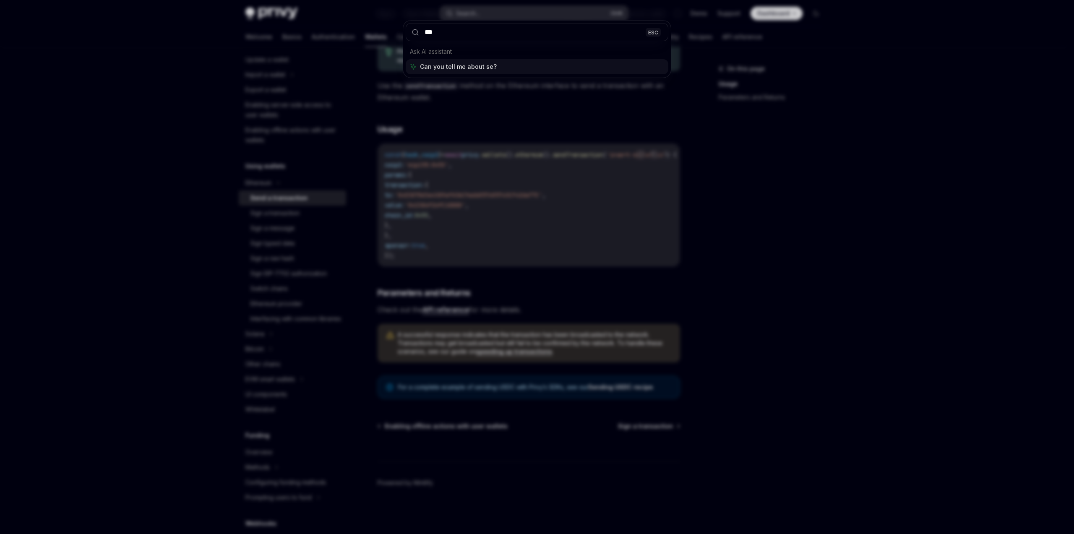
type input "****"
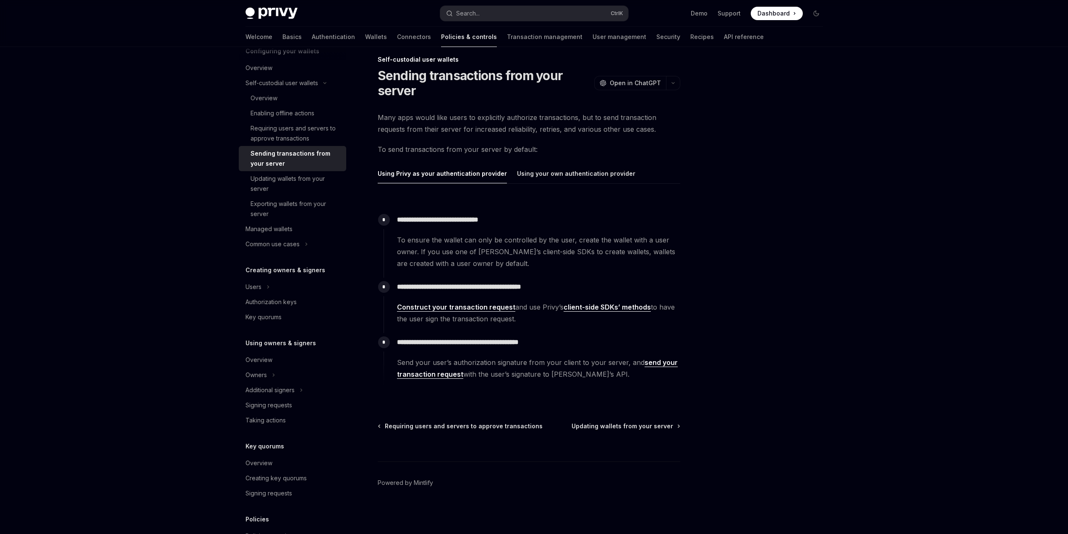
scroll to position [9, 0]
drag, startPoint x: 525, startPoint y: 305, endPoint x: 698, endPoint y: 311, distance: 172.5
click at [690, 310] on div "**********" at bounding box center [534, 286] width 591 height 496
click at [698, 311] on div "**********" at bounding box center [534, 286] width 591 height 496
drag, startPoint x: 527, startPoint y: 317, endPoint x: 454, endPoint y: 315, distance: 72.6
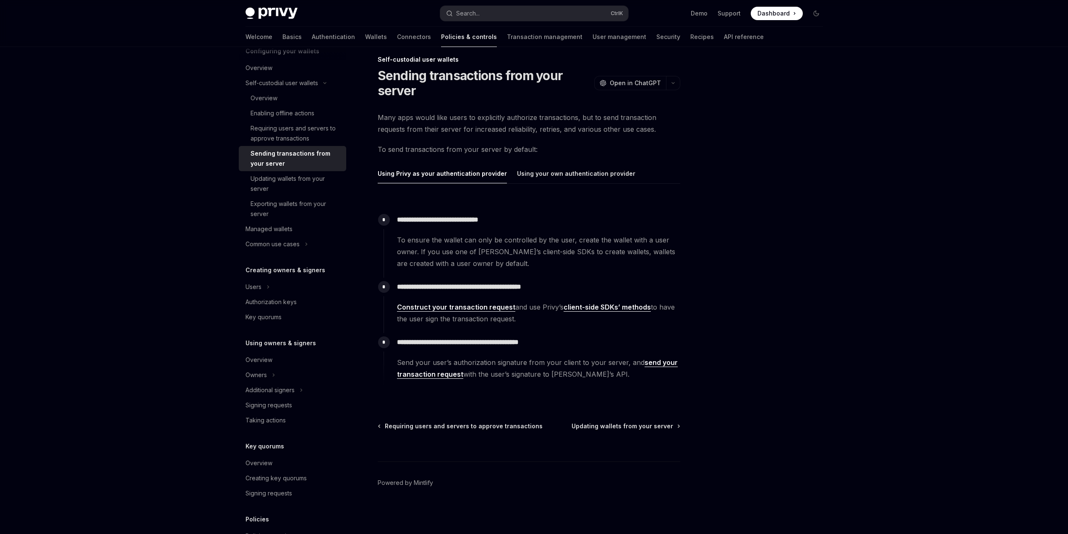
click at [458, 315] on span "Construct your transaction request and use Privy’s client-side SDKs’ methods to…" at bounding box center [538, 312] width 283 height 23
click at [454, 315] on span "Construct your transaction request and use Privy’s client-side SDKs’ methods to…" at bounding box center [538, 312] width 283 height 23
click at [540, 344] on p "**********" at bounding box center [538, 342] width 283 height 12
click at [551, 344] on p "**********" at bounding box center [538, 342] width 283 height 12
drag, startPoint x: 628, startPoint y: 365, endPoint x: 532, endPoint y: 363, distance: 95.7
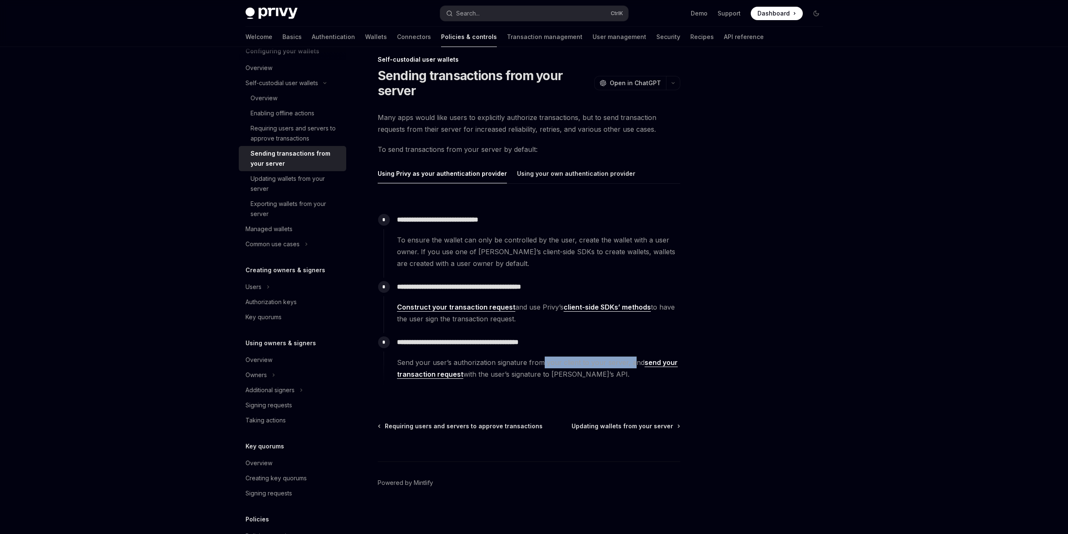
click at [538, 364] on span "Send your user’s authorization signature from your client to your server, and s…" at bounding box center [538, 368] width 283 height 23
click at [532, 363] on span "Send your user’s authorization signature from your client to your server, and s…" at bounding box center [538, 368] width 283 height 23
click at [440, 377] on link "send your transaction request" at bounding box center [537, 368] width 281 height 21
type textarea "*"
